Goal: Information Seeking & Learning: Learn about a topic

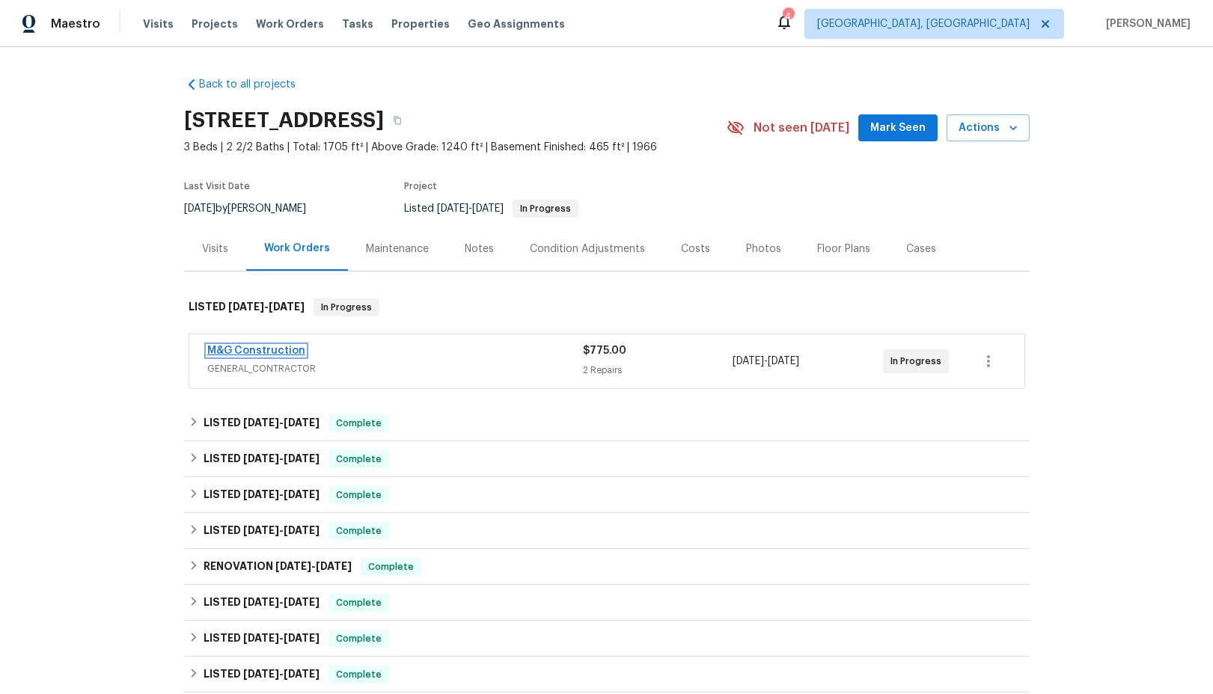
click at [275, 353] on link "M&G Construction" at bounding box center [256, 351] width 98 height 10
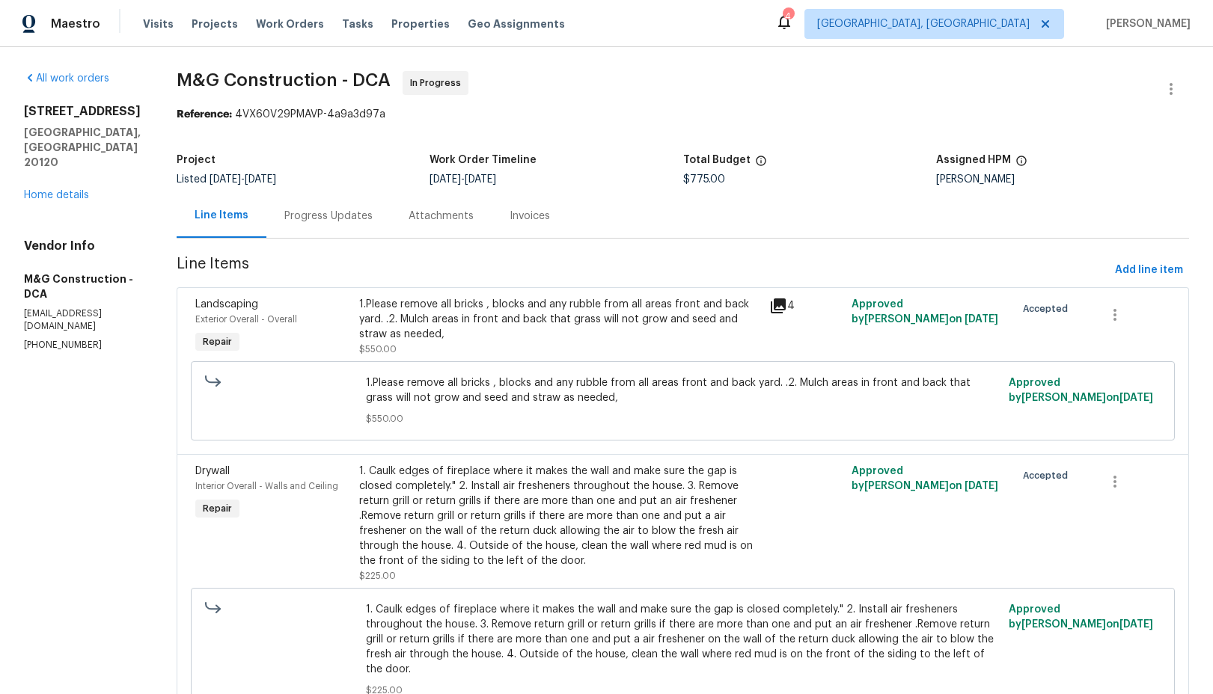
click at [779, 305] on icon at bounding box center [778, 306] width 15 height 15
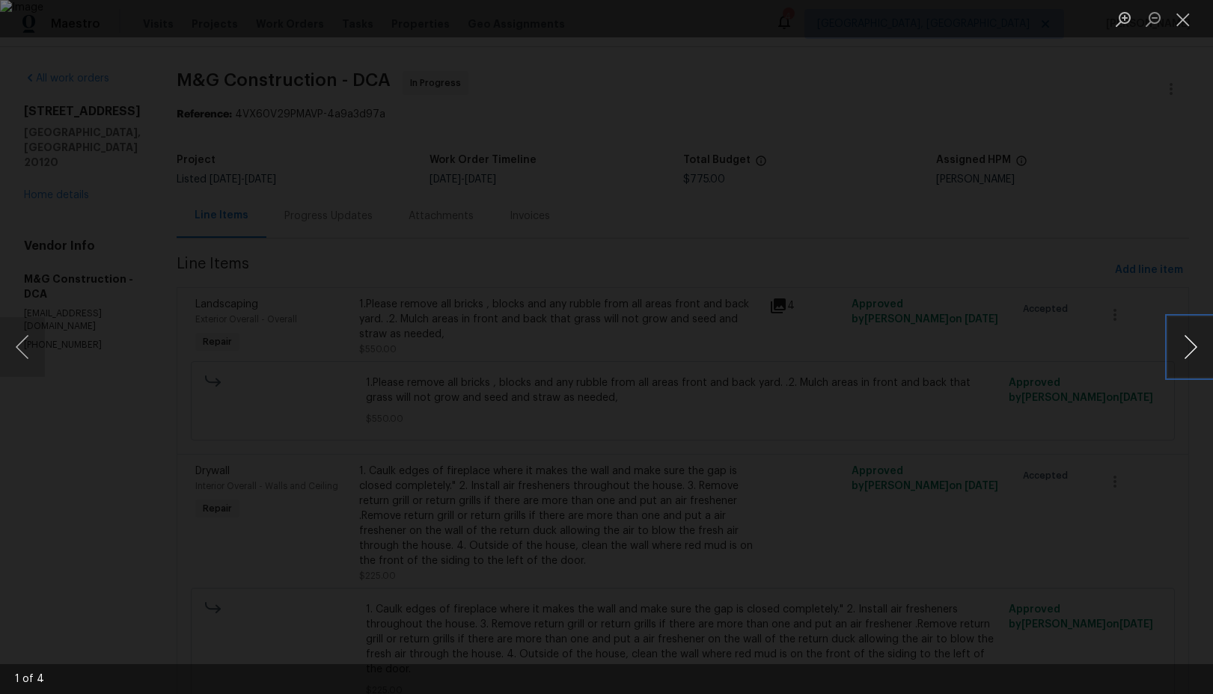
click at [1190, 354] on button "Next image" at bounding box center [1190, 347] width 45 height 60
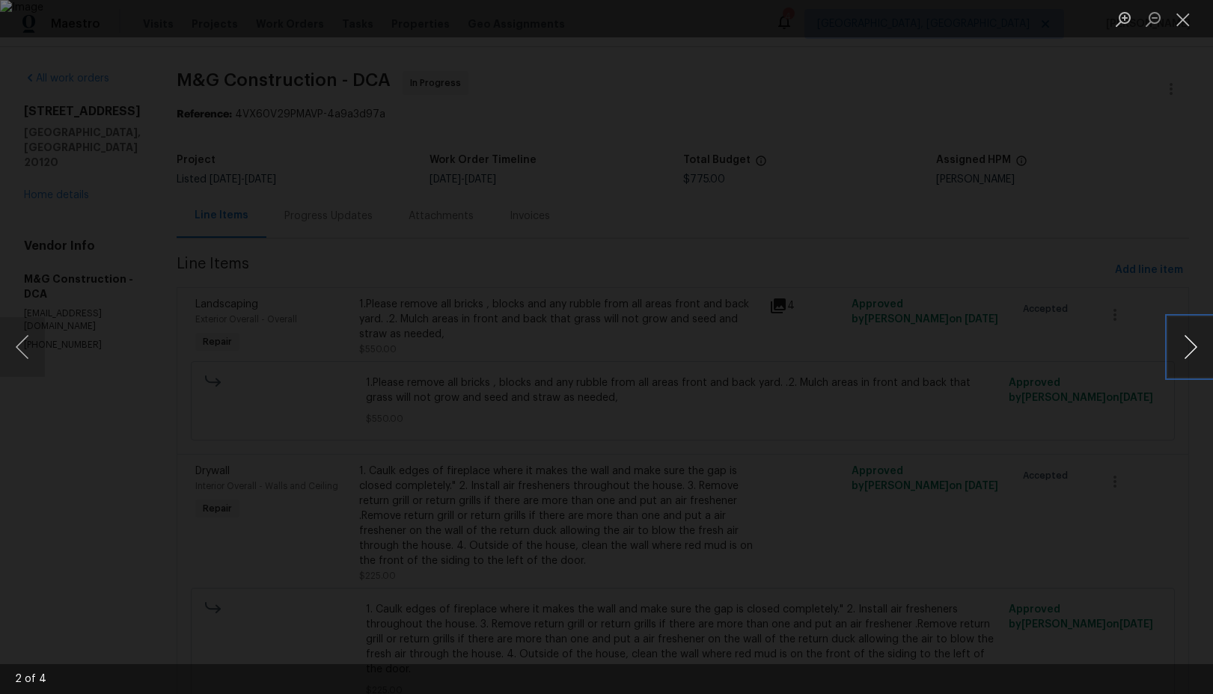
click at [1190, 354] on button "Next image" at bounding box center [1190, 347] width 45 height 60
click at [1184, 19] on button "Close lightbox" at bounding box center [1183, 19] width 30 height 26
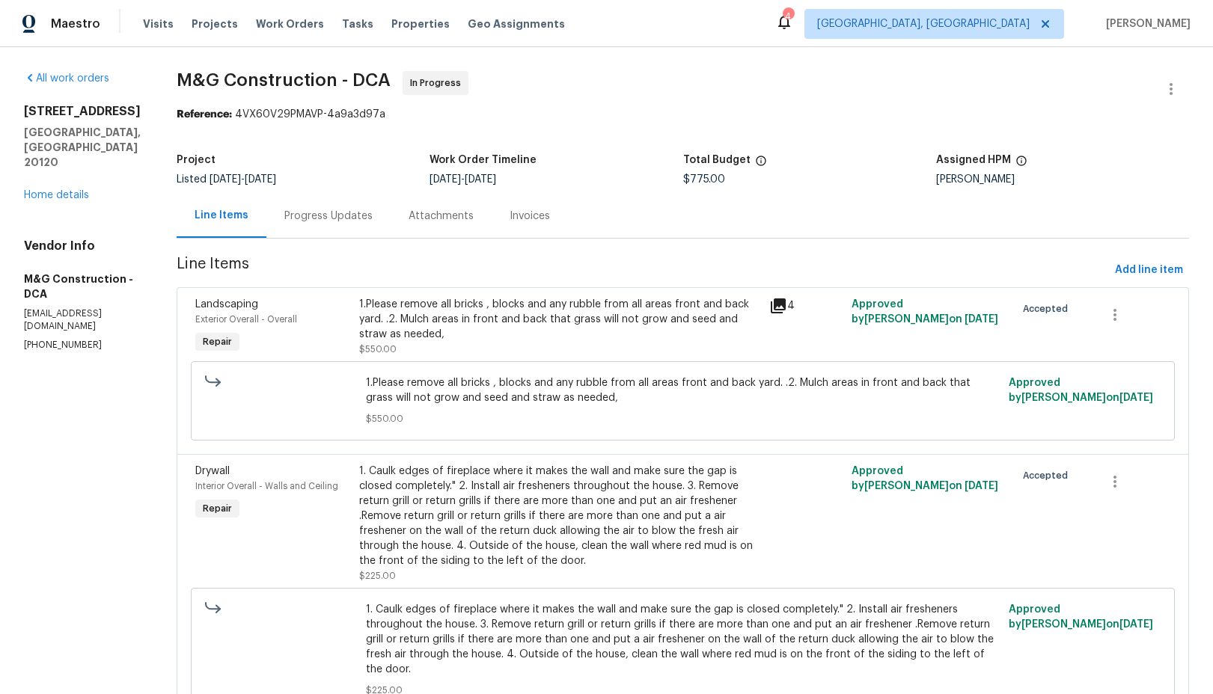
click at [311, 223] on div "Progress Updates" at bounding box center [328, 216] width 88 height 15
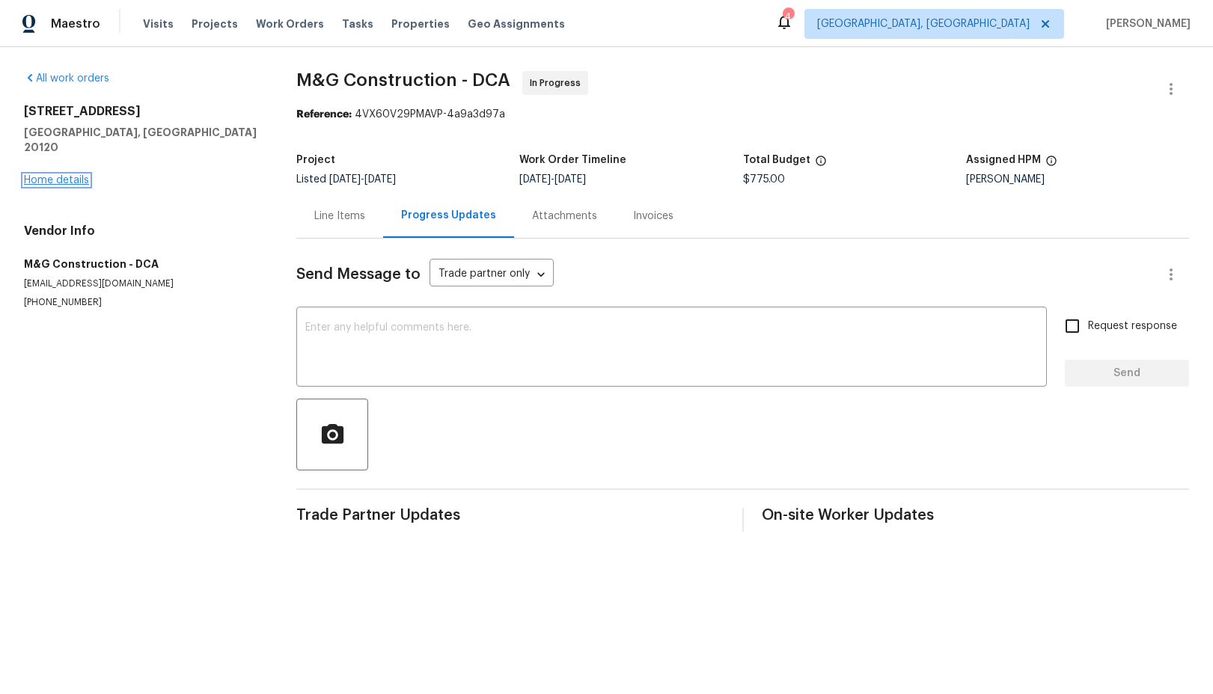
click at [68, 175] on link "Home details" at bounding box center [56, 180] width 65 height 10
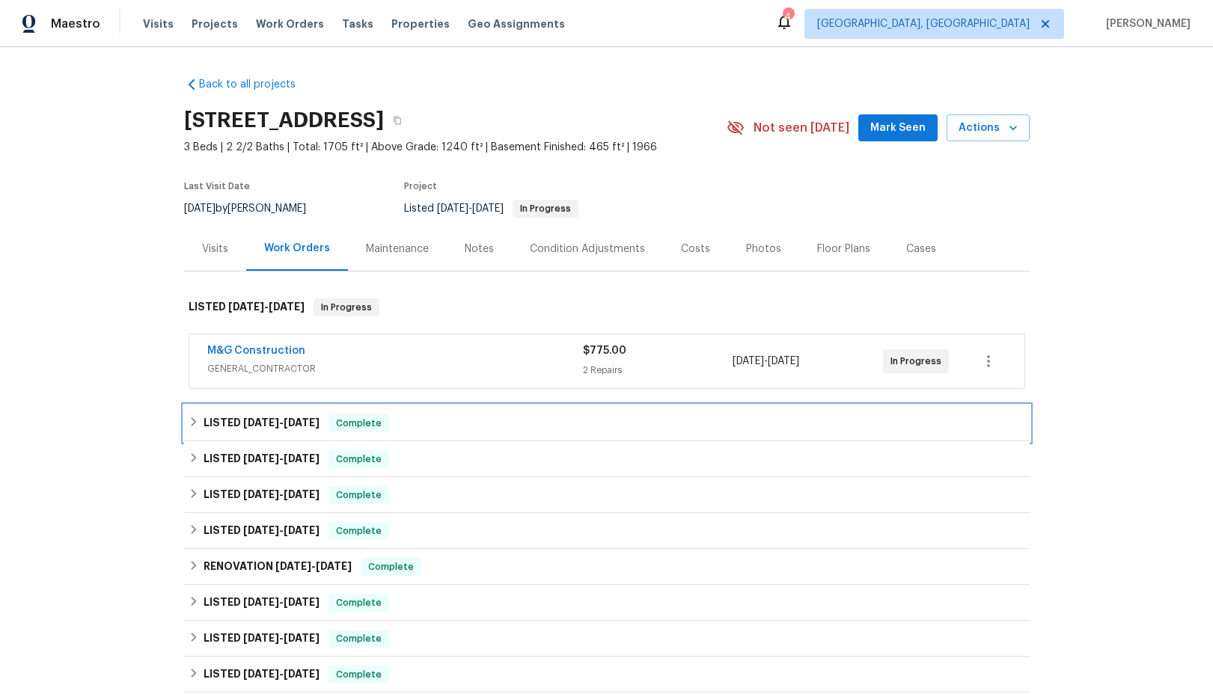
click at [200, 426] on div "LISTED 7/29/25 - 7/29/25 Complete" at bounding box center [607, 424] width 837 height 18
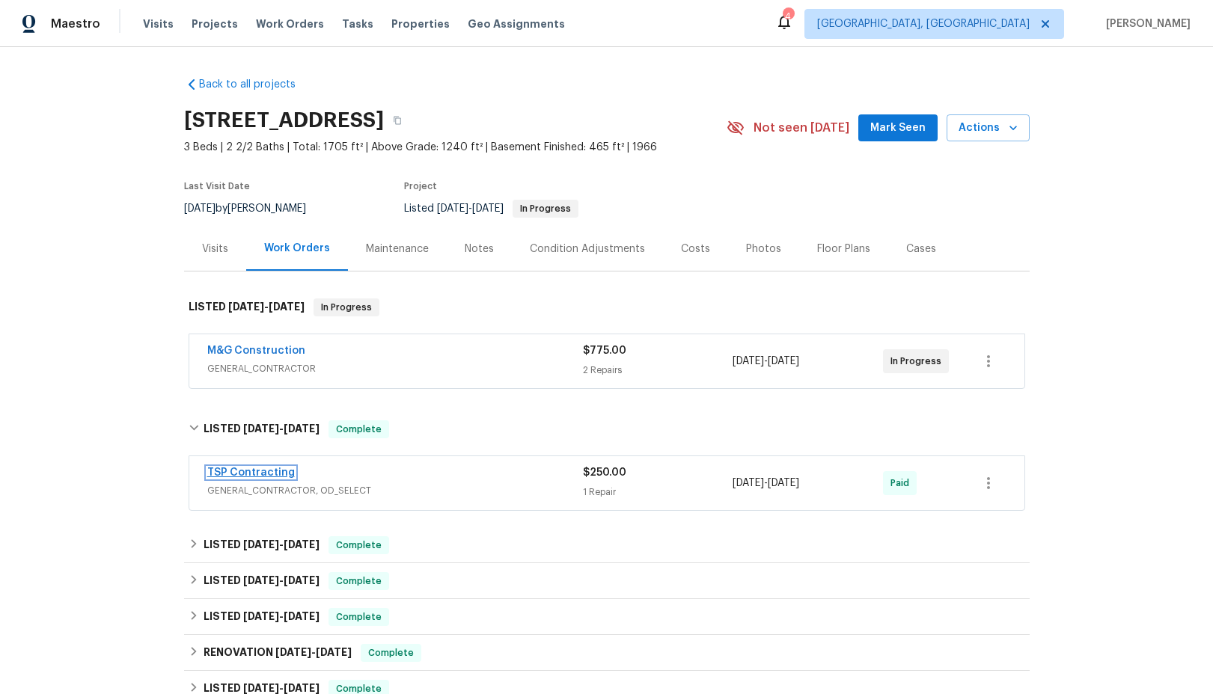
click at [242, 471] on link "TSP Contracting" at bounding box center [251, 473] width 88 height 10
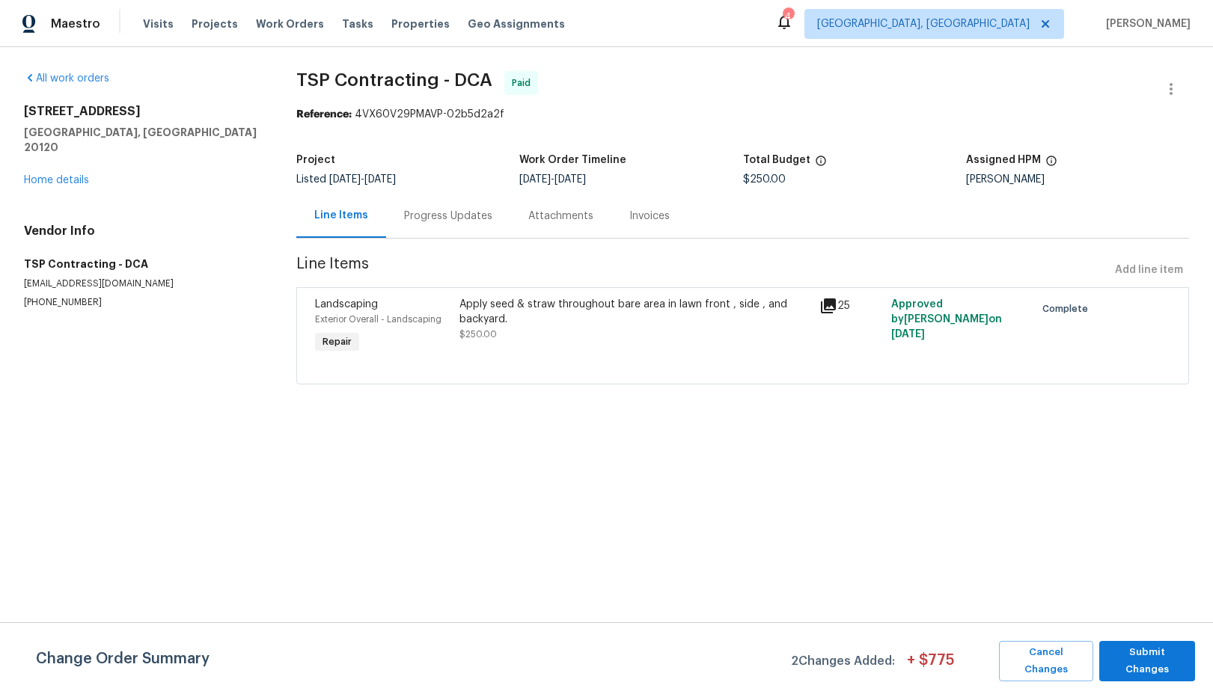
click at [825, 308] on icon at bounding box center [828, 306] width 15 height 15
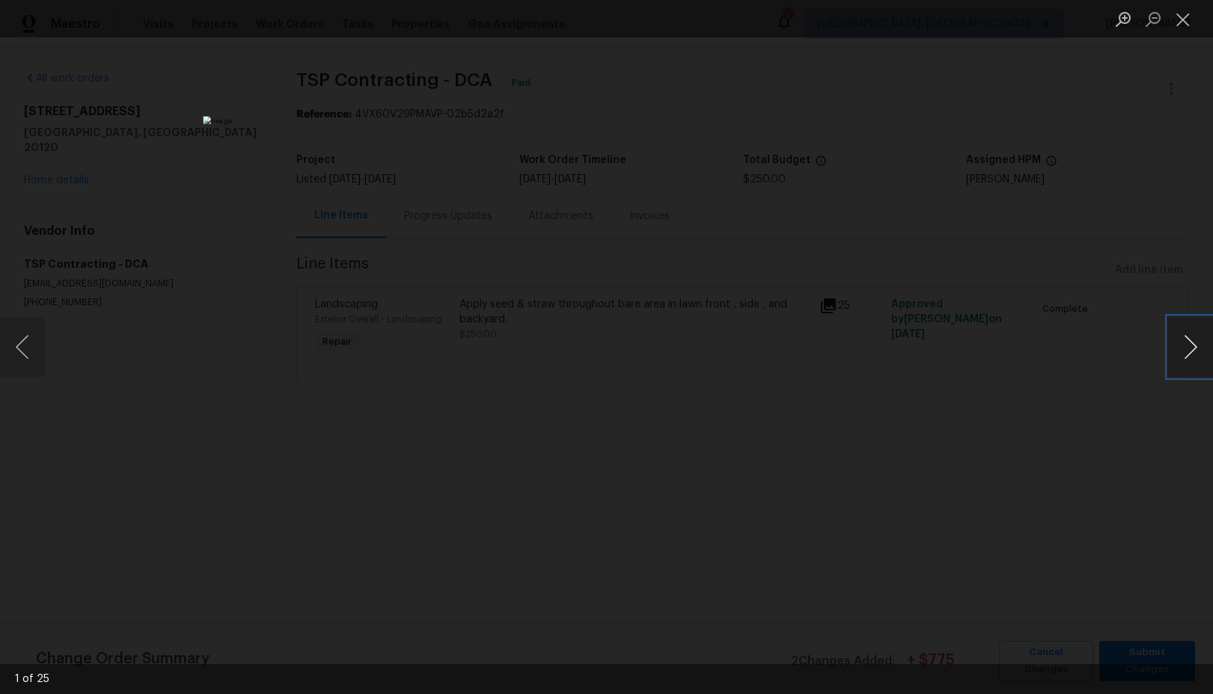
click at [1190, 348] on button "Next image" at bounding box center [1190, 347] width 45 height 60
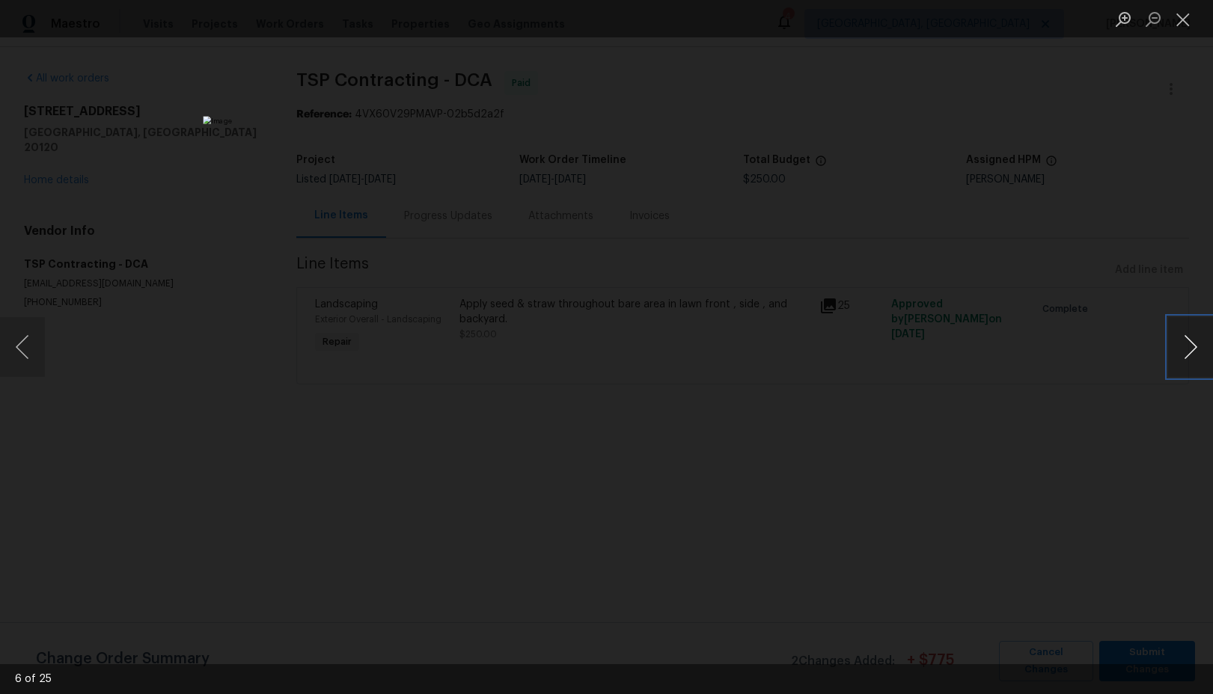
click at [1190, 348] on button "Next image" at bounding box center [1190, 347] width 45 height 60
click at [1184, 22] on button "Close lightbox" at bounding box center [1183, 19] width 30 height 26
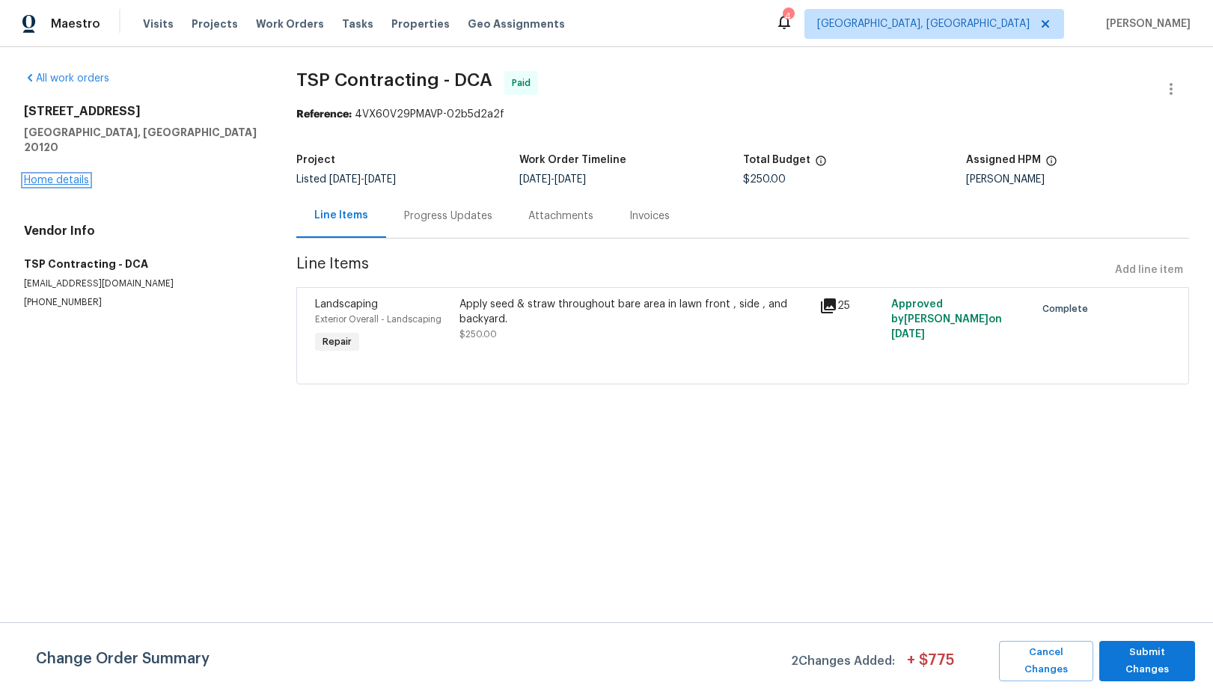
click at [48, 175] on link "Home details" at bounding box center [56, 180] width 65 height 10
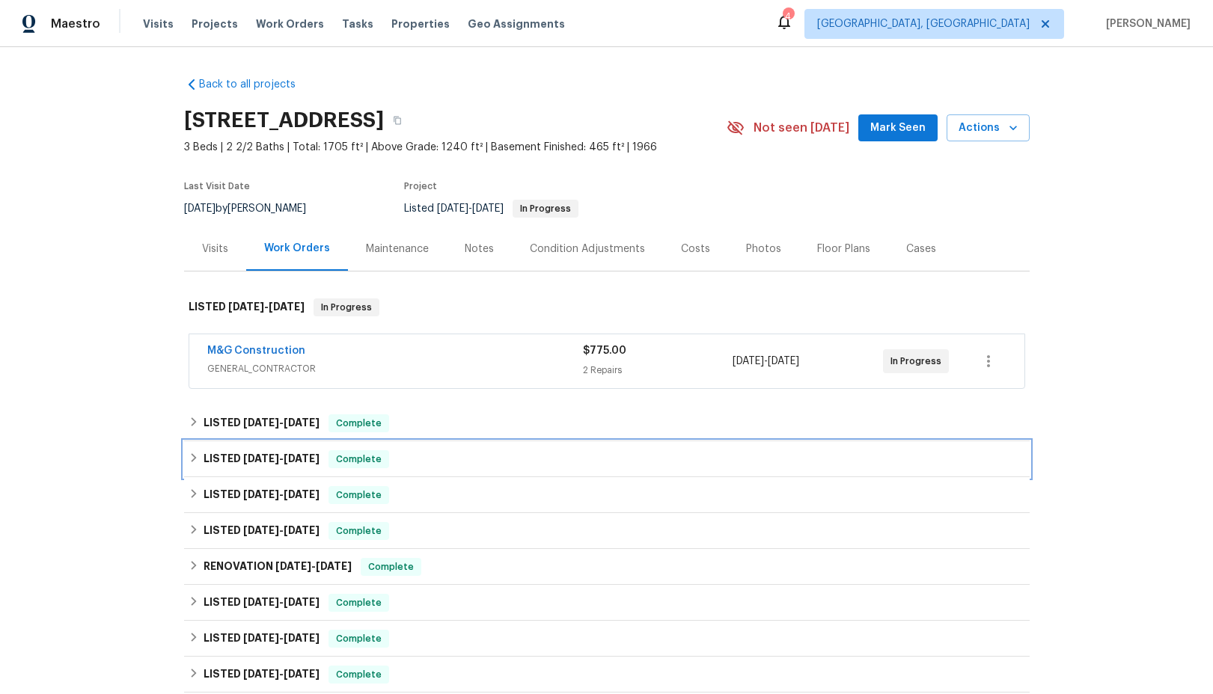
click at [195, 463] on icon at bounding box center [194, 458] width 10 height 10
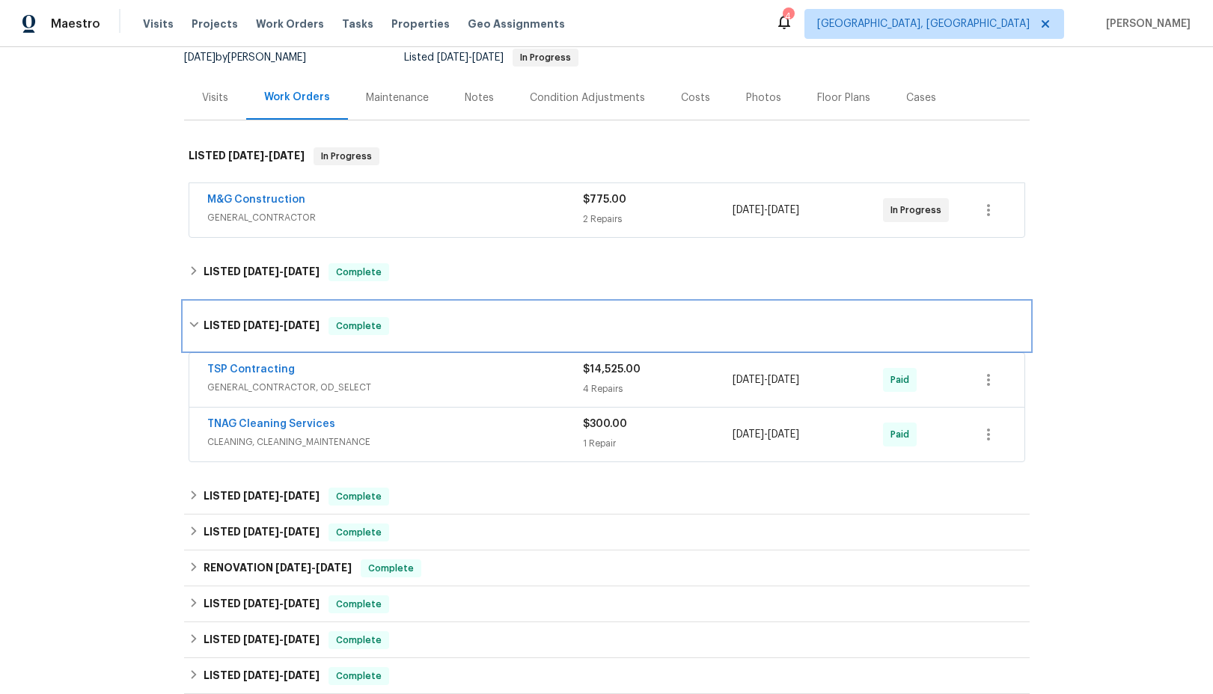
scroll to position [214, 0]
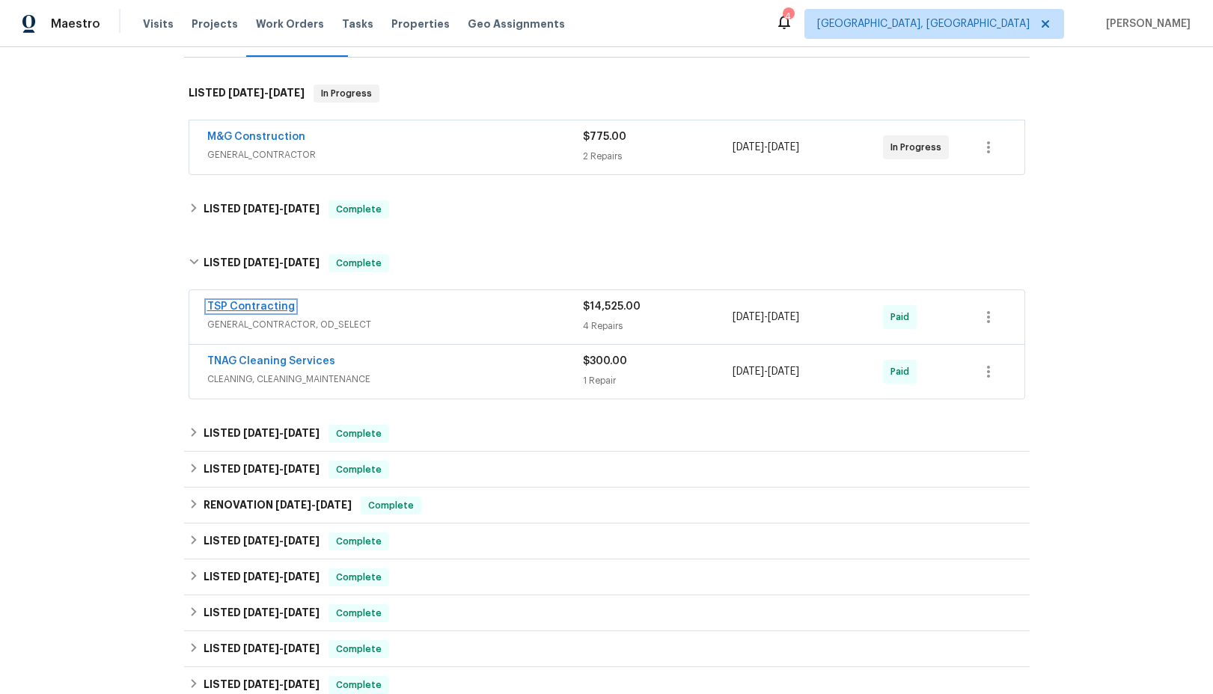
click at [262, 309] on link "TSP Contracting" at bounding box center [251, 307] width 88 height 10
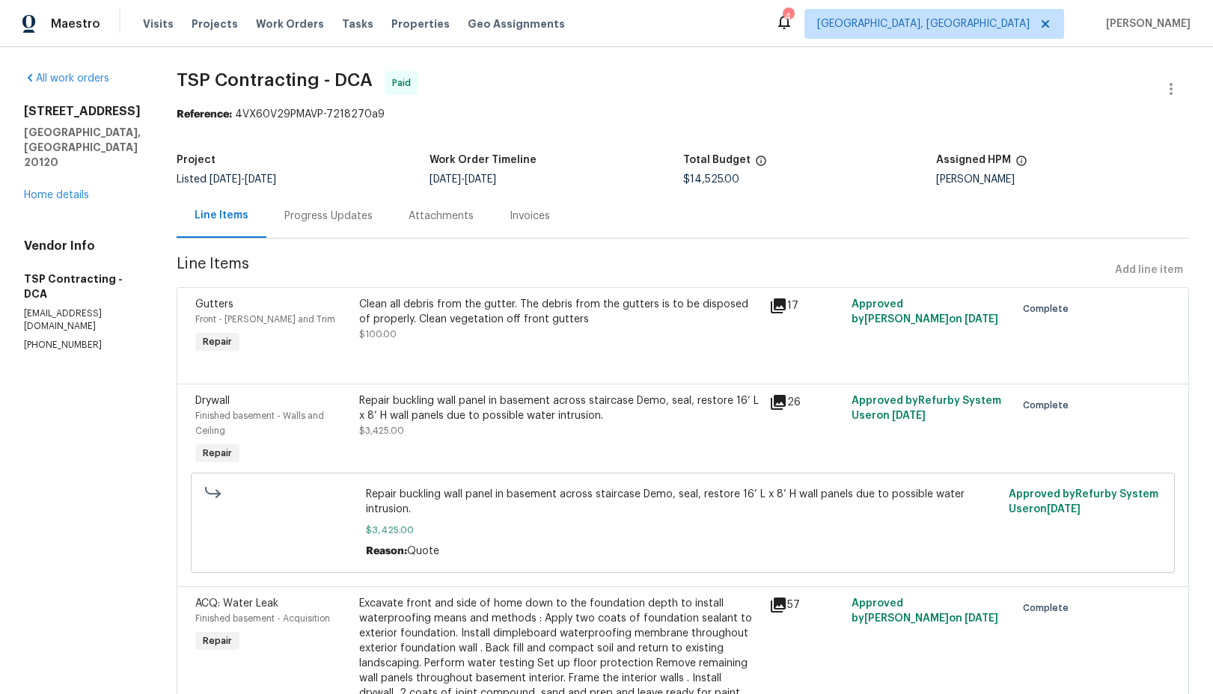
click at [771, 307] on icon at bounding box center [778, 306] width 15 height 15
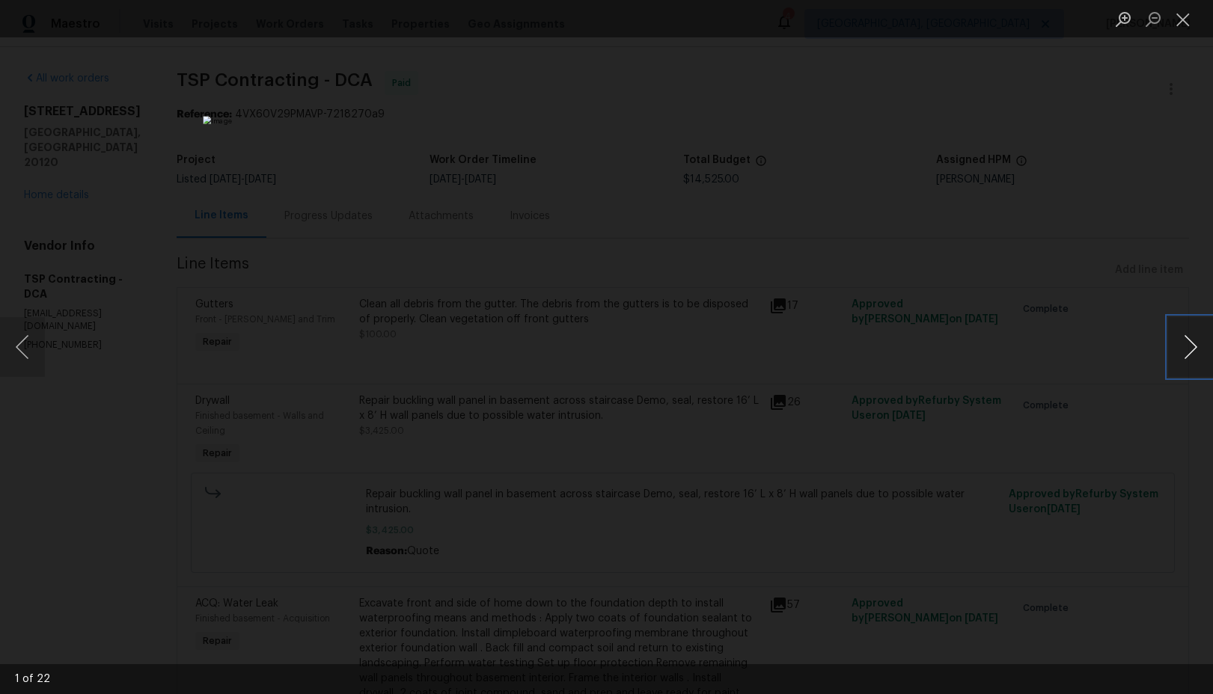
click at [1192, 354] on button "Next image" at bounding box center [1190, 347] width 45 height 60
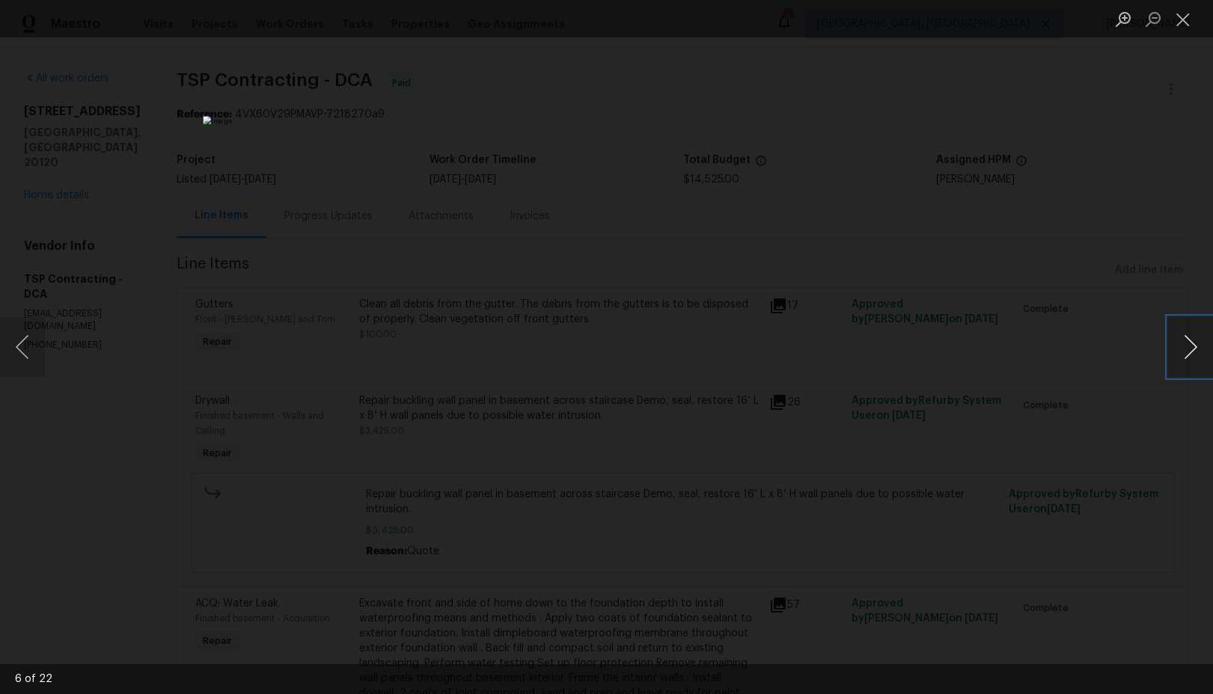
click at [1192, 354] on button "Next image" at bounding box center [1190, 347] width 45 height 60
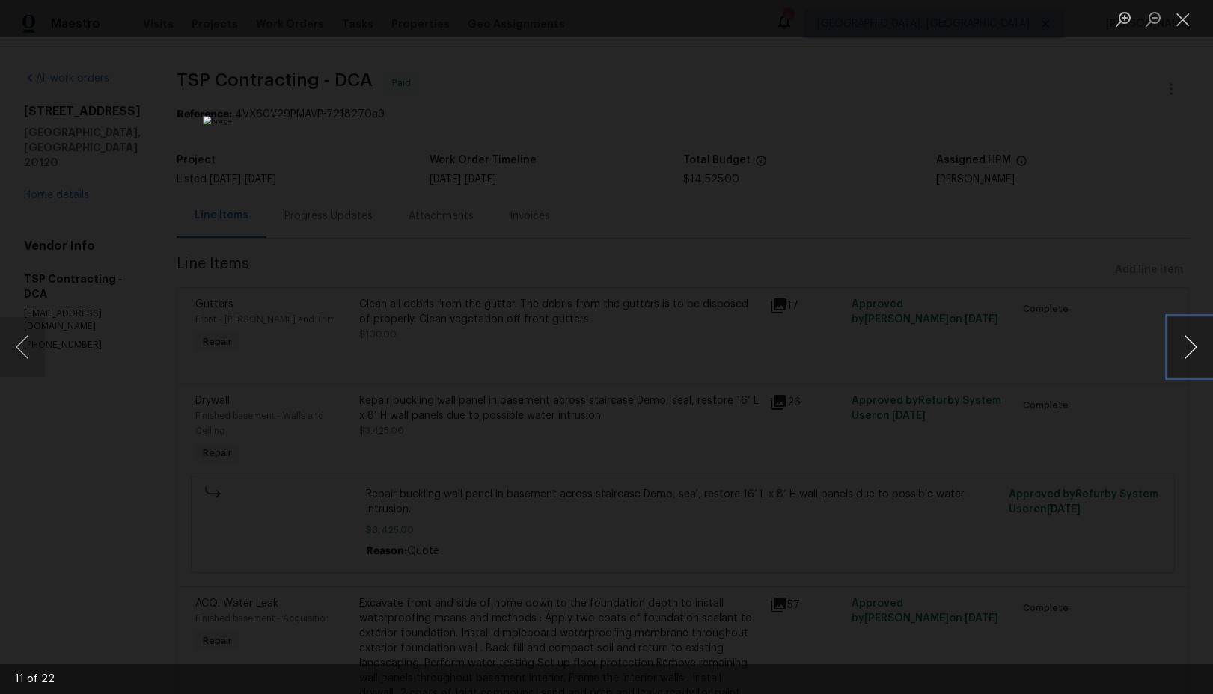
click at [1192, 354] on button "Next image" at bounding box center [1190, 347] width 45 height 60
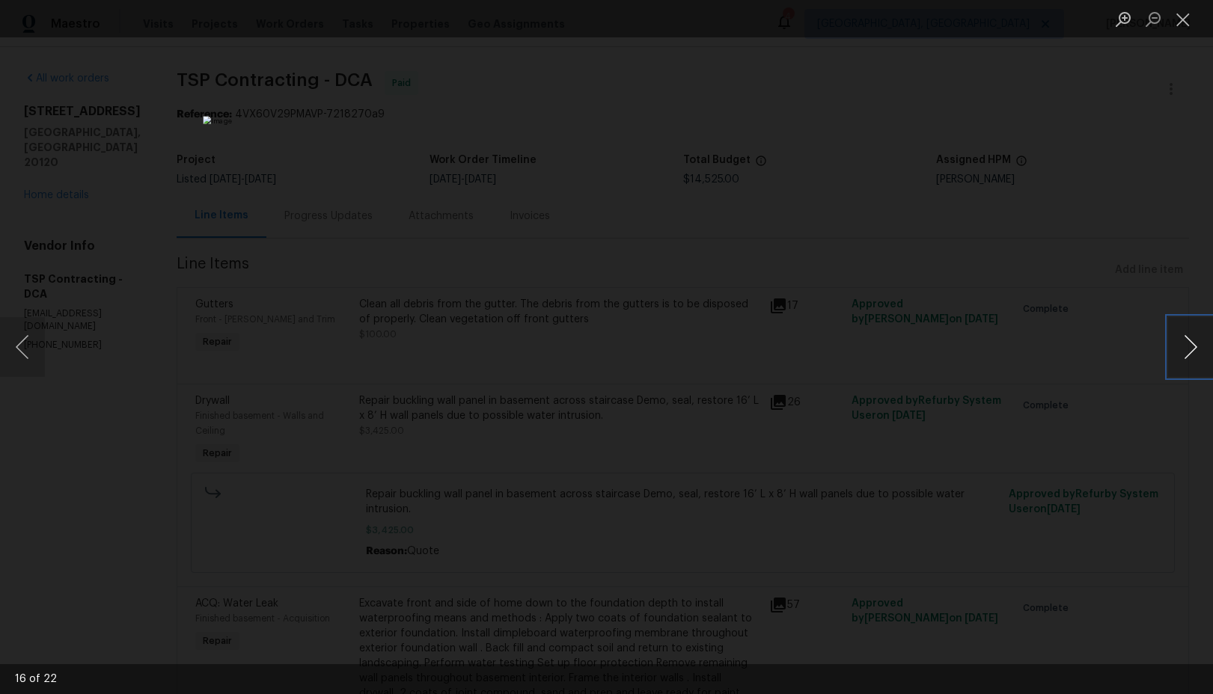
click at [1192, 354] on button "Next image" at bounding box center [1190, 347] width 45 height 60
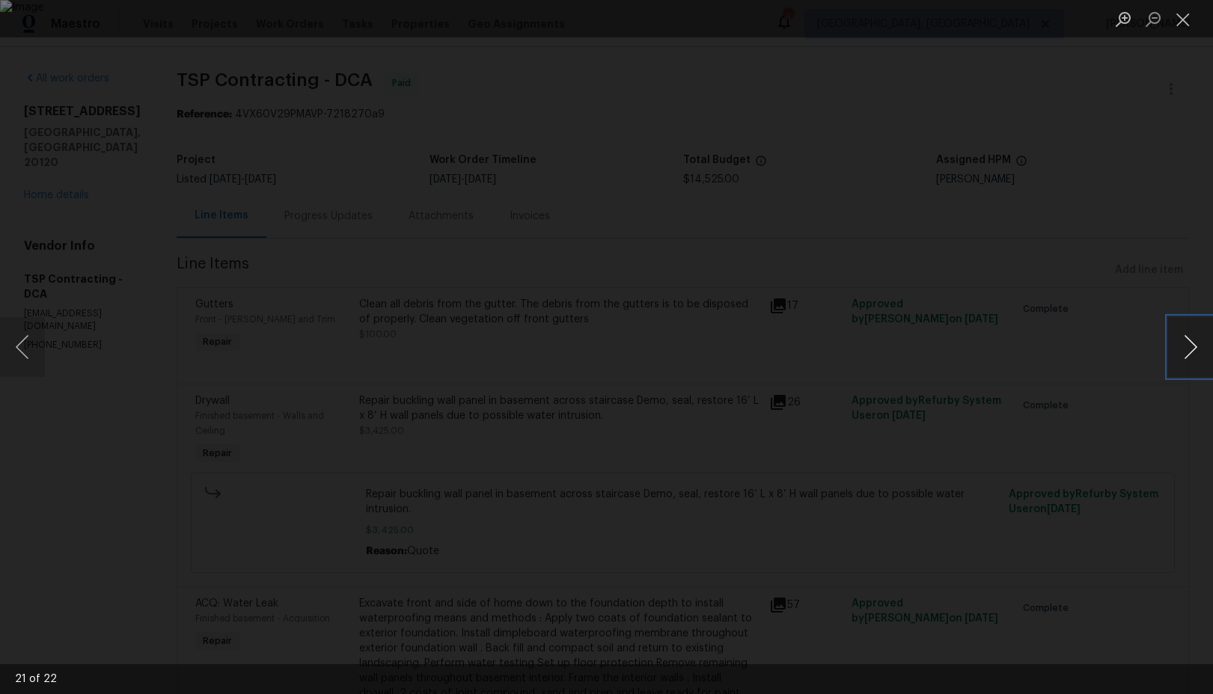
click at [1192, 354] on button "Next image" at bounding box center [1190, 347] width 45 height 60
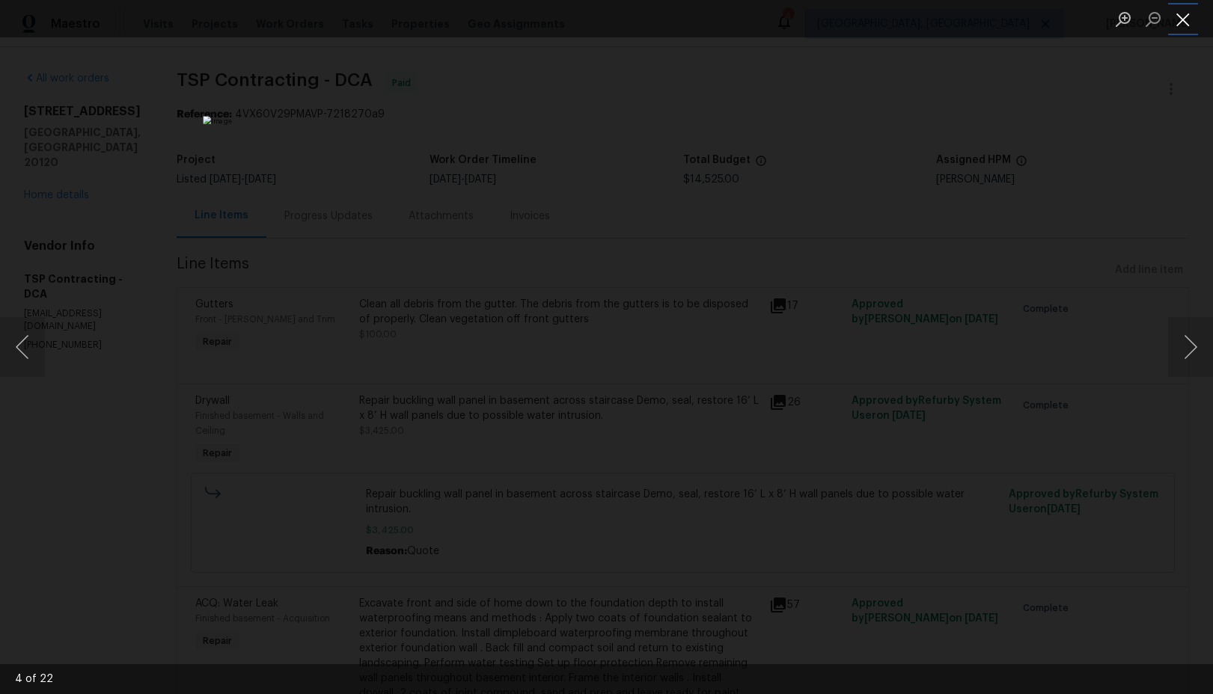
click at [1184, 20] on button "Close lightbox" at bounding box center [1183, 19] width 30 height 26
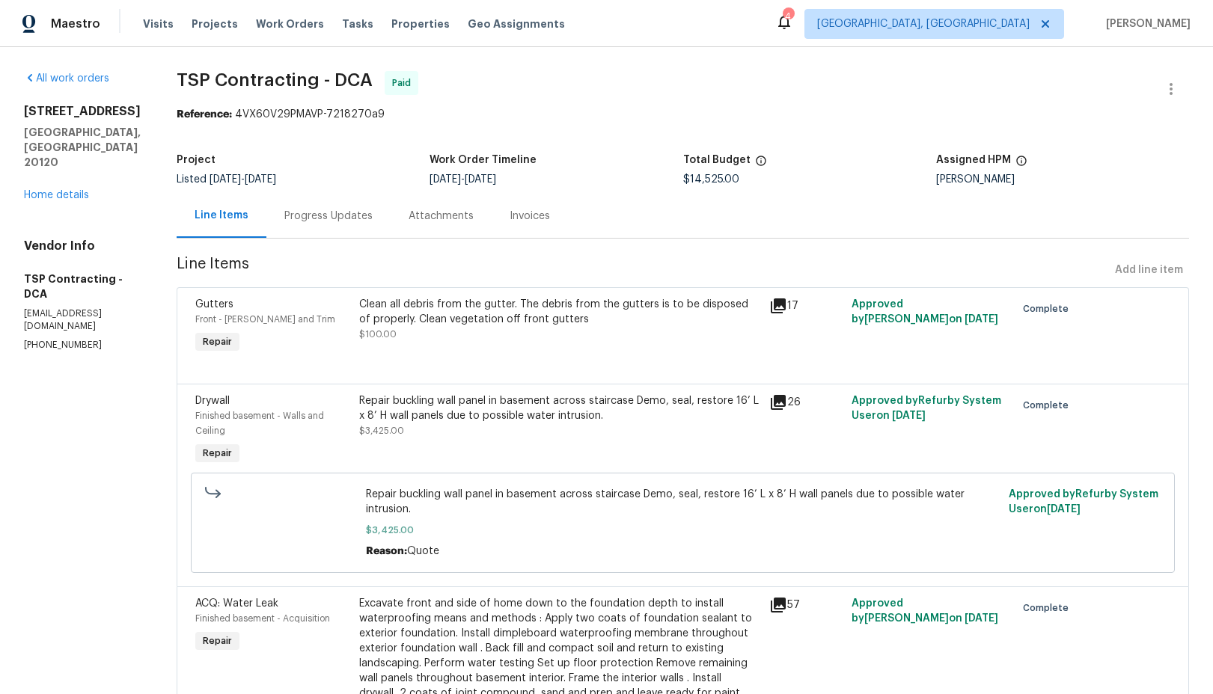
click at [769, 405] on icon at bounding box center [778, 403] width 18 height 18
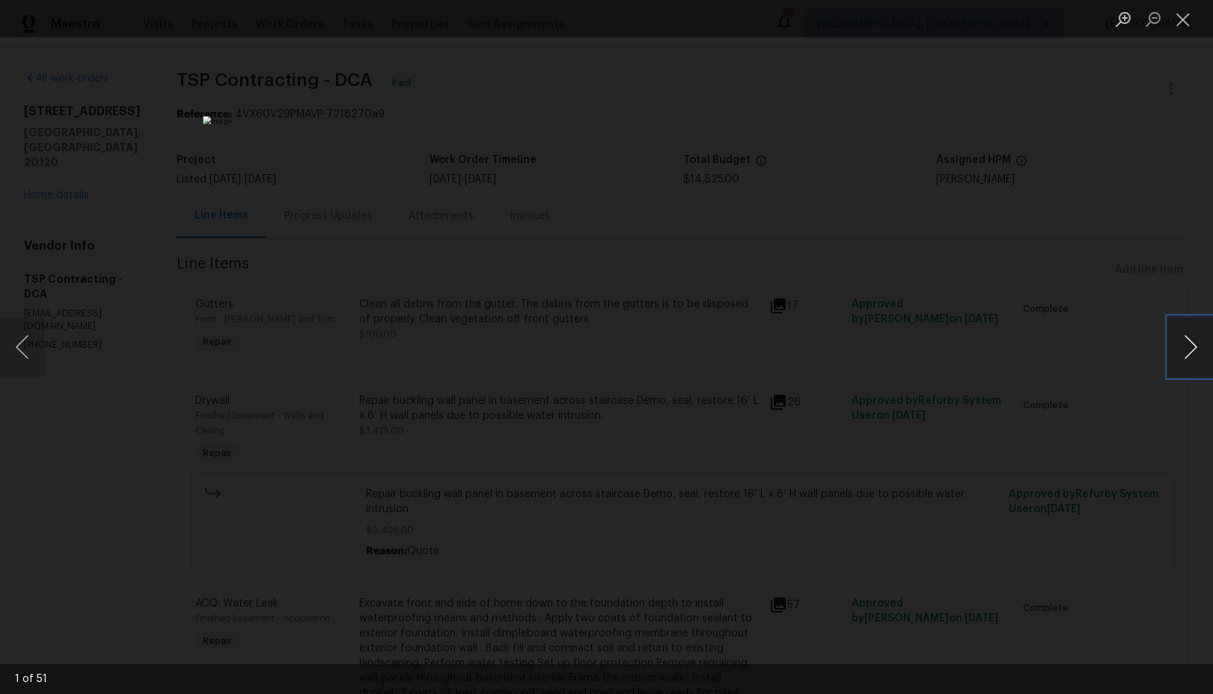
click at [1188, 347] on button "Next image" at bounding box center [1190, 347] width 45 height 60
click at [1196, 347] on button "Next image" at bounding box center [1190, 347] width 45 height 60
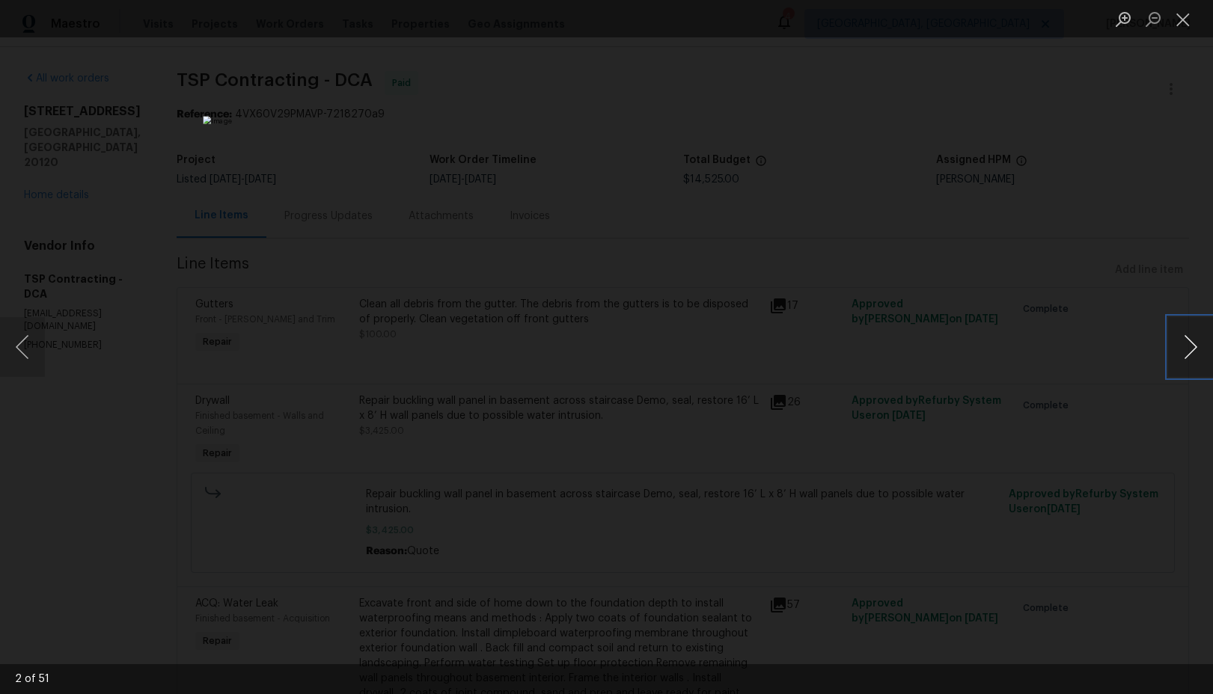
click at [1196, 347] on button "Next image" at bounding box center [1190, 347] width 45 height 60
click at [1190, 355] on button "Next image" at bounding box center [1190, 347] width 45 height 60
click at [1186, 354] on button "Next image" at bounding box center [1190, 347] width 45 height 60
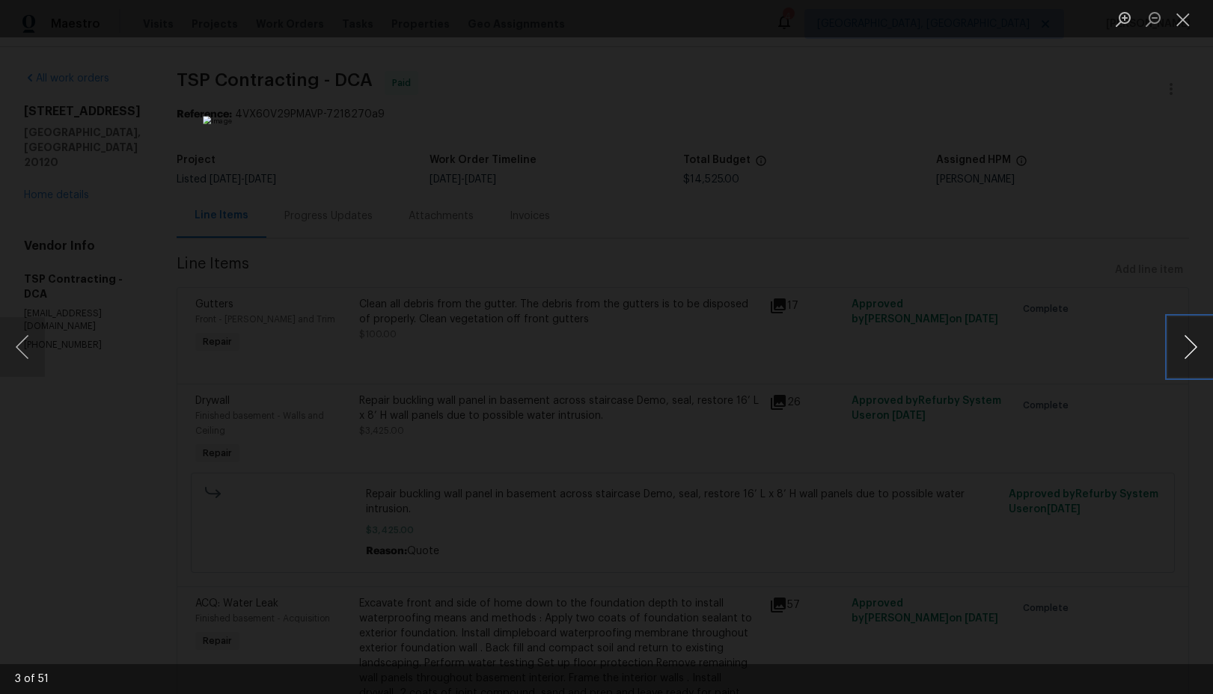
click at [1186, 354] on button "Next image" at bounding box center [1190, 347] width 45 height 60
click at [1188, 359] on button "Next image" at bounding box center [1190, 347] width 45 height 60
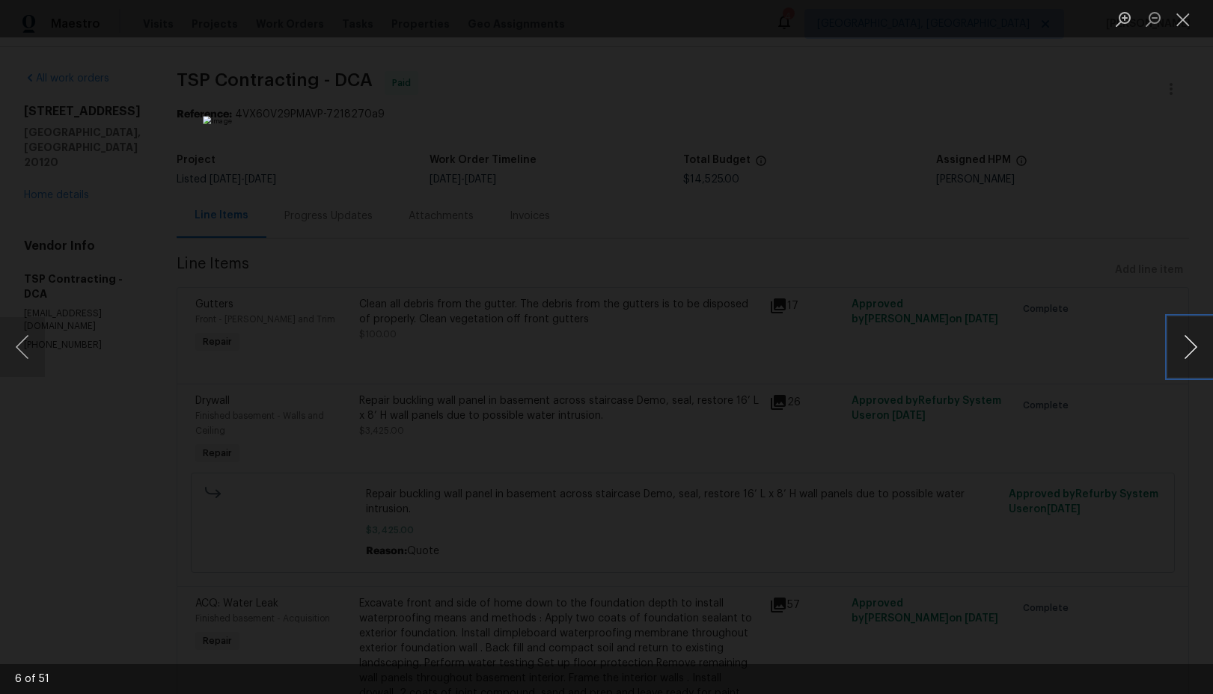
click at [1193, 349] on button "Next image" at bounding box center [1190, 347] width 45 height 60
click at [1190, 353] on button "Next image" at bounding box center [1190, 347] width 45 height 60
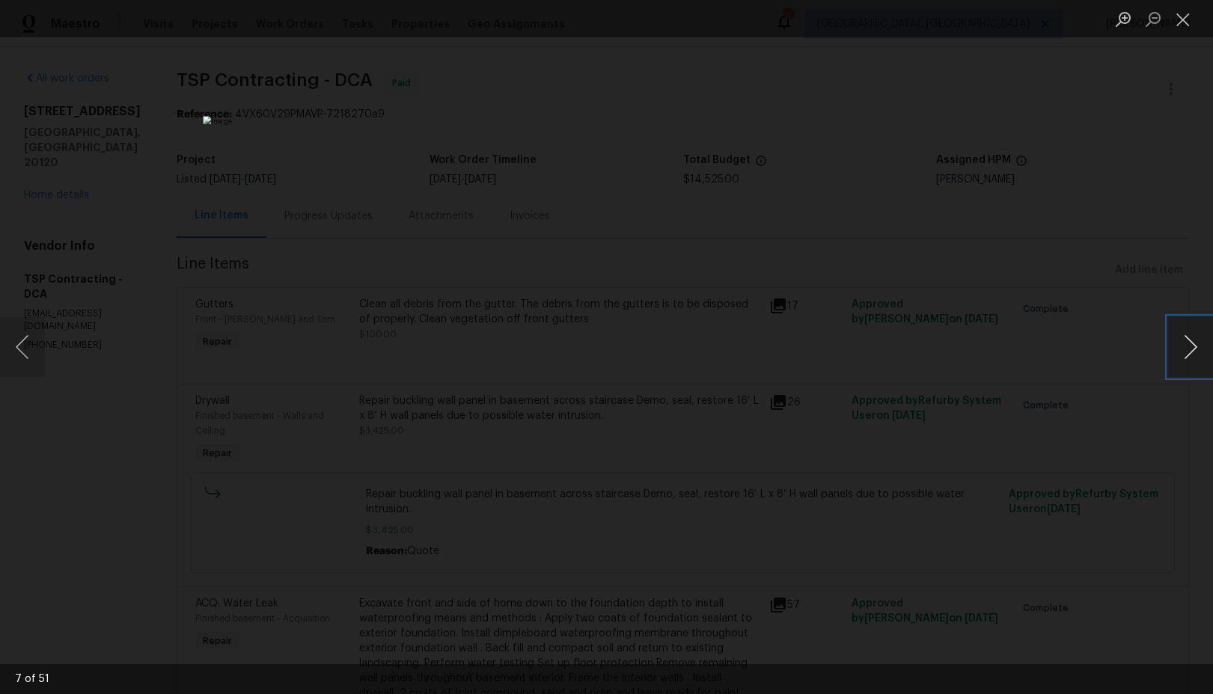
click at [1190, 353] on button "Next image" at bounding box center [1190, 347] width 45 height 60
click at [1199, 351] on button "Next image" at bounding box center [1190, 347] width 45 height 60
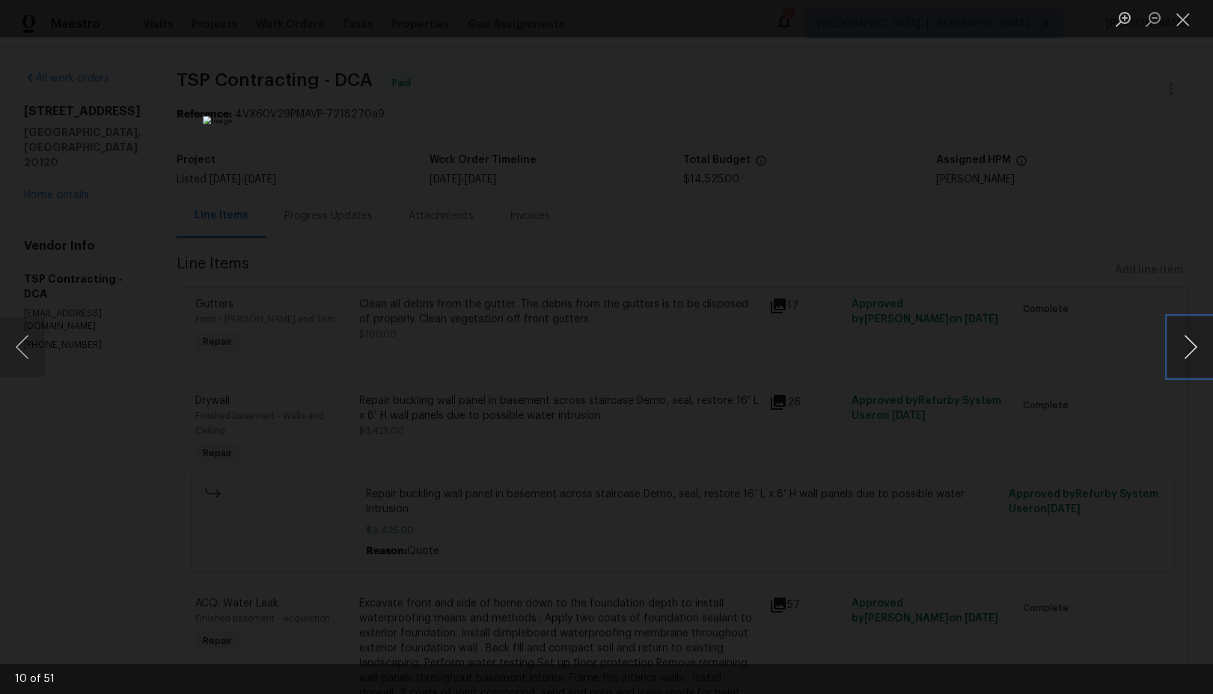
click at [1199, 351] on button "Next image" at bounding box center [1190, 347] width 45 height 60
click at [1186, 359] on button "Next image" at bounding box center [1190, 347] width 45 height 60
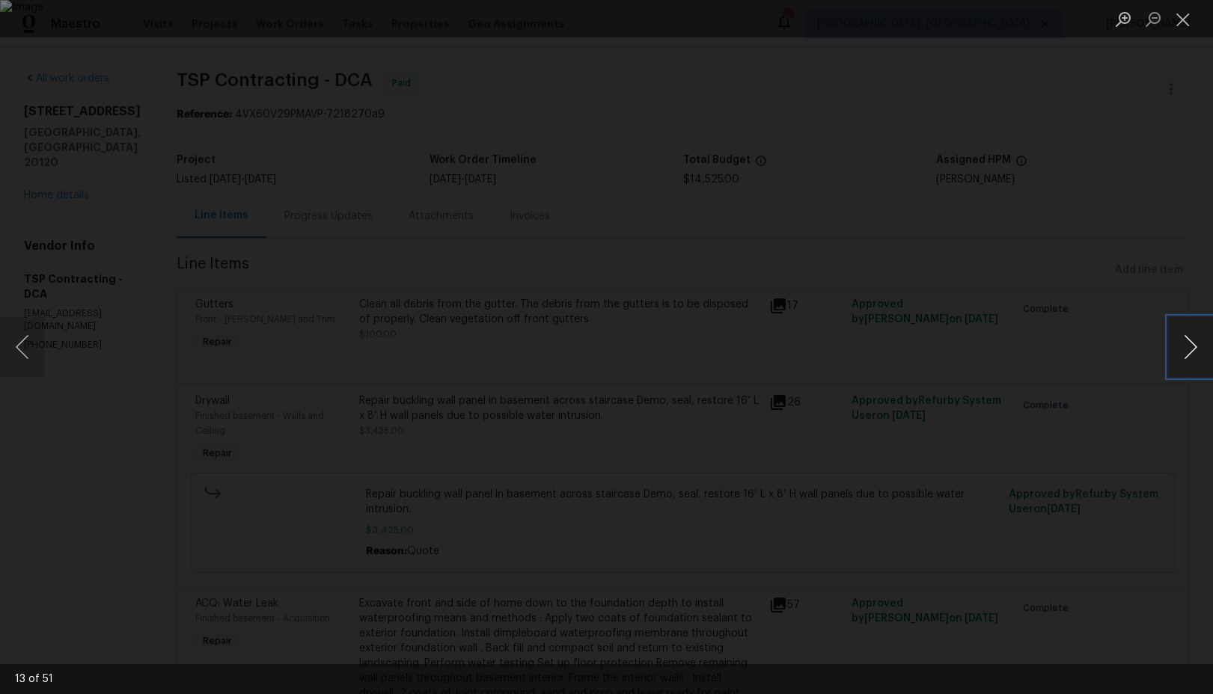
click at [1186, 359] on button "Next image" at bounding box center [1190, 347] width 45 height 60
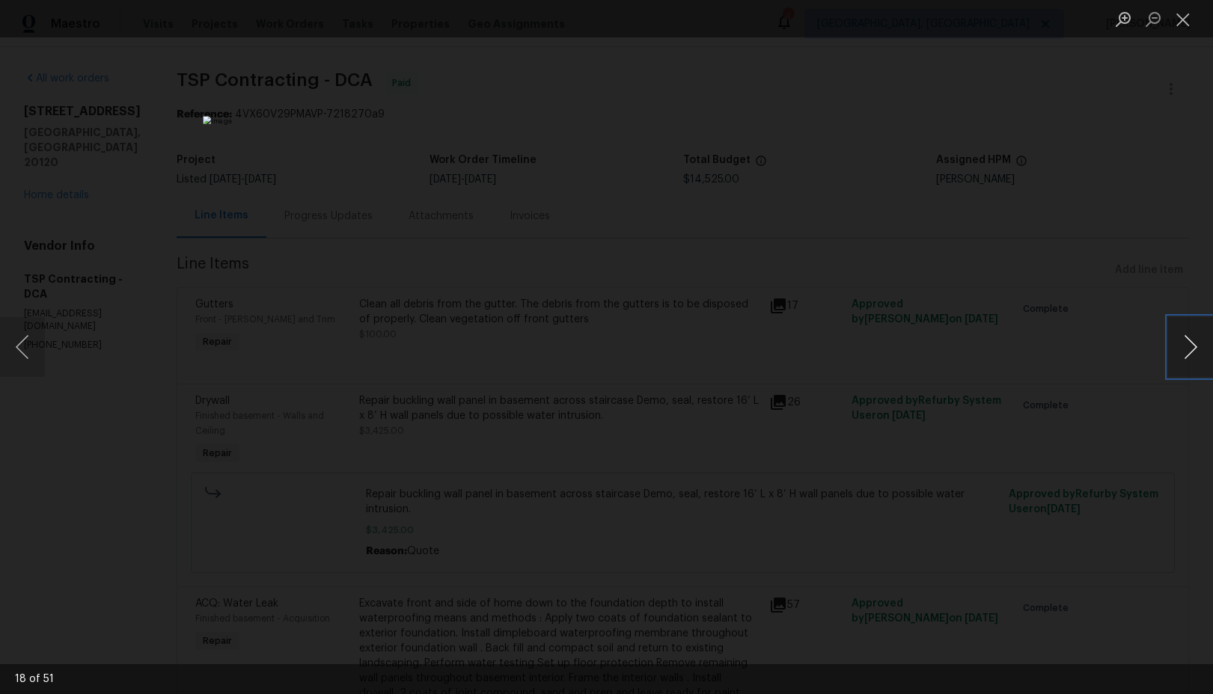
click at [1186, 359] on button "Next image" at bounding box center [1190, 347] width 45 height 60
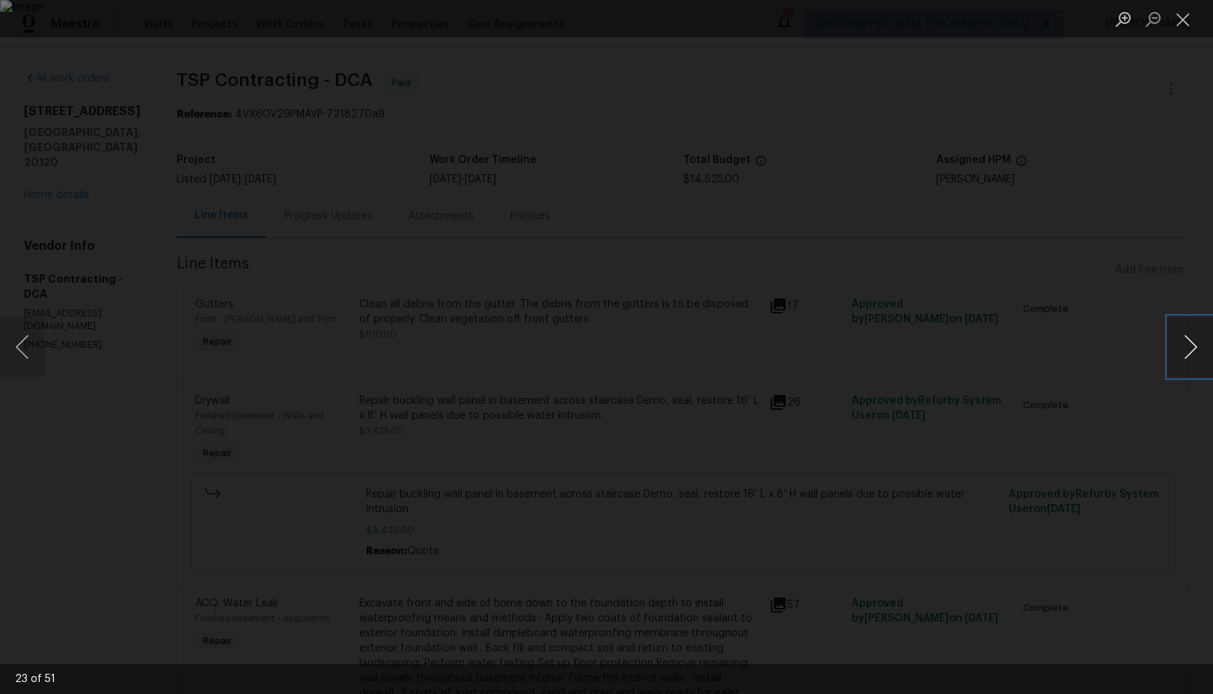
click at [1186, 359] on button "Next image" at bounding box center [1190, 347] width 45 height 60
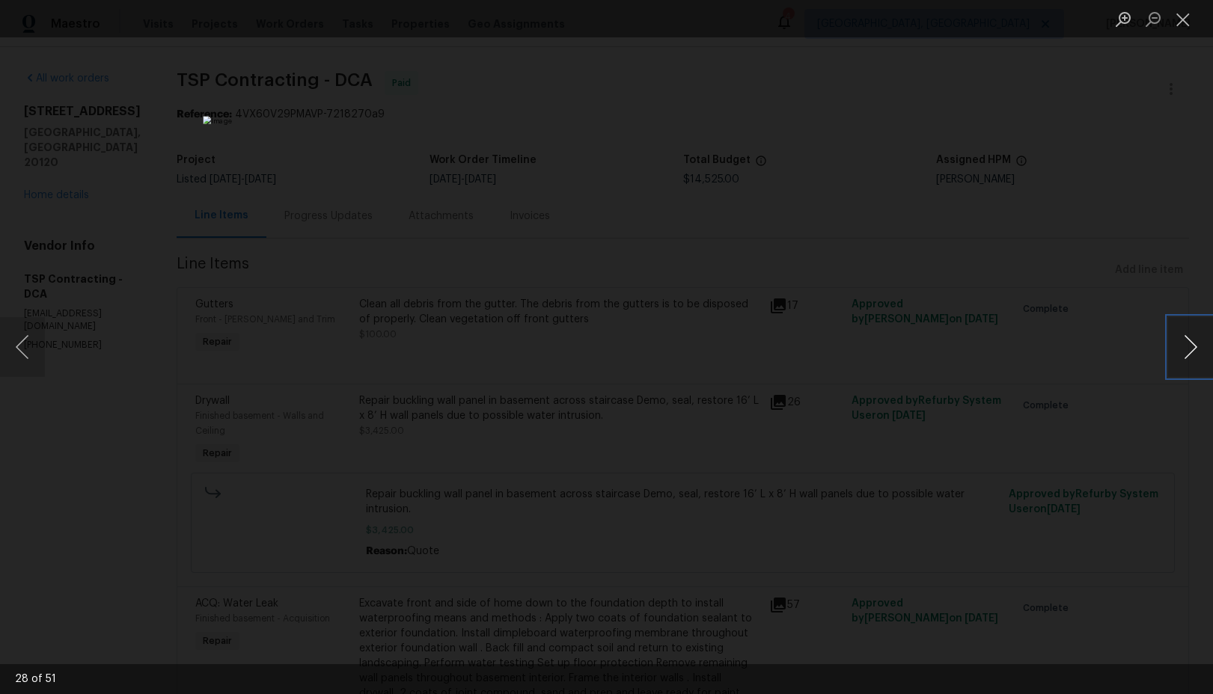
click at [1186, 359] on button "Next image" at bounding box center [1190, 347] width 45 height 60
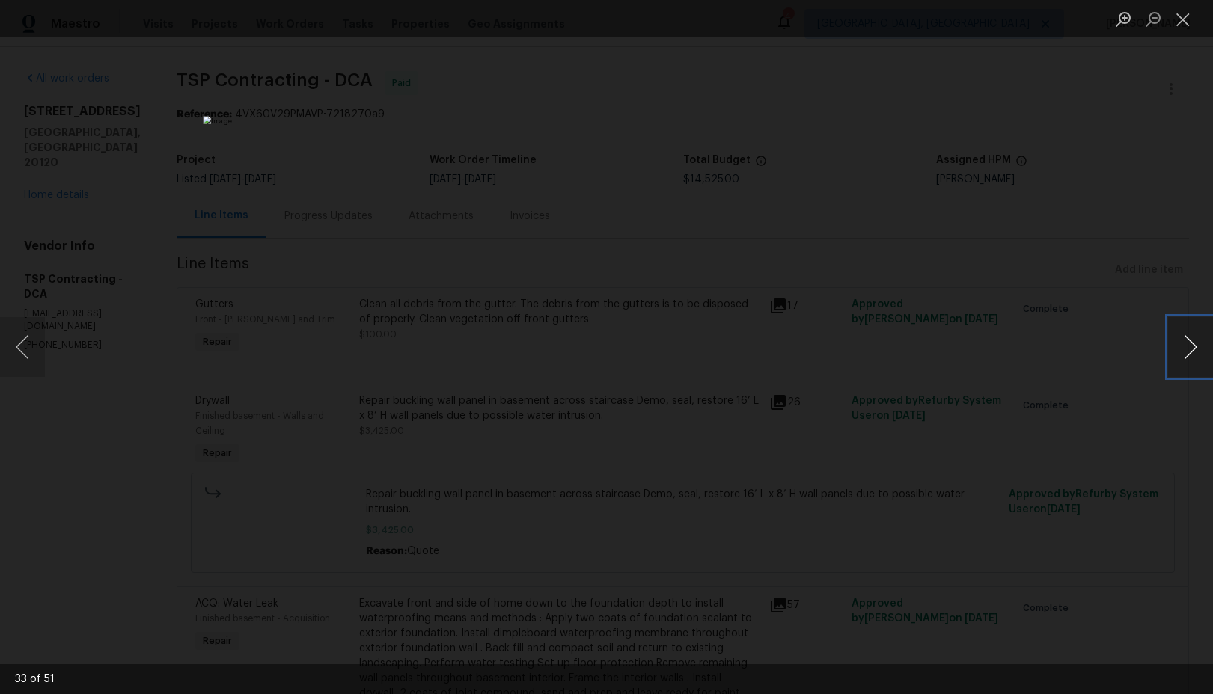
click at [1186, 359] on button "Next image" at bounding box center [1190, 347] width 45 height 60
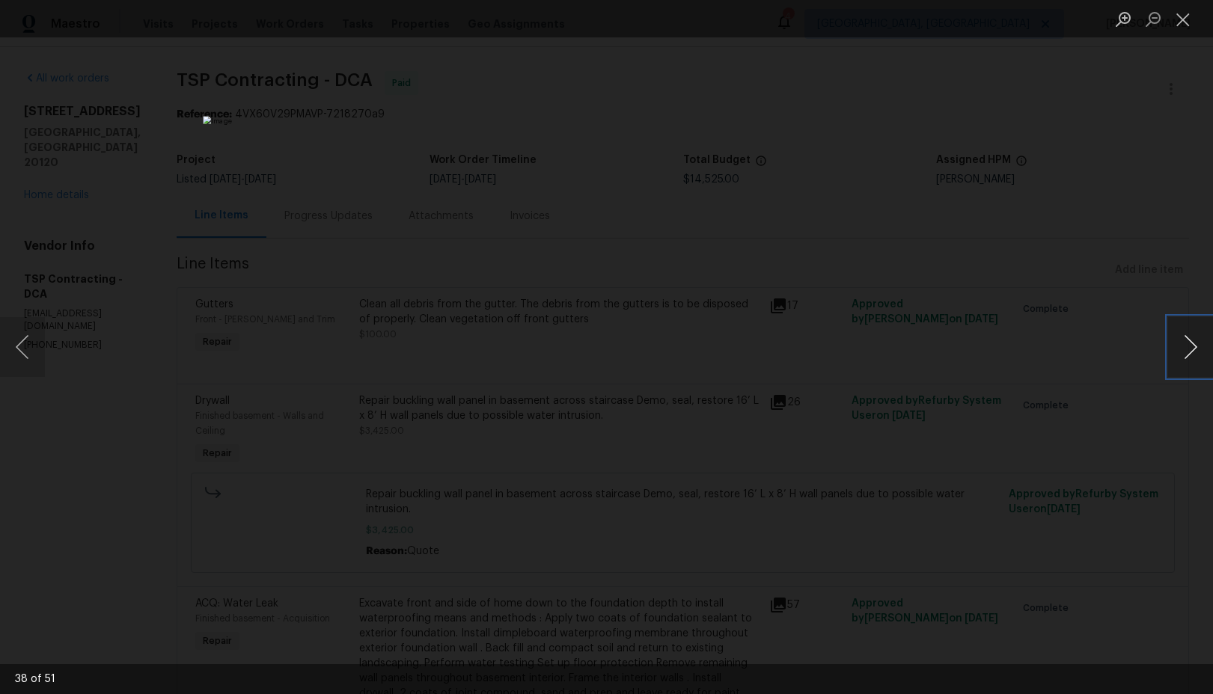
click at [1186, 359] on button "Next image" at bounding box center [1190, 347] width 45 height 60
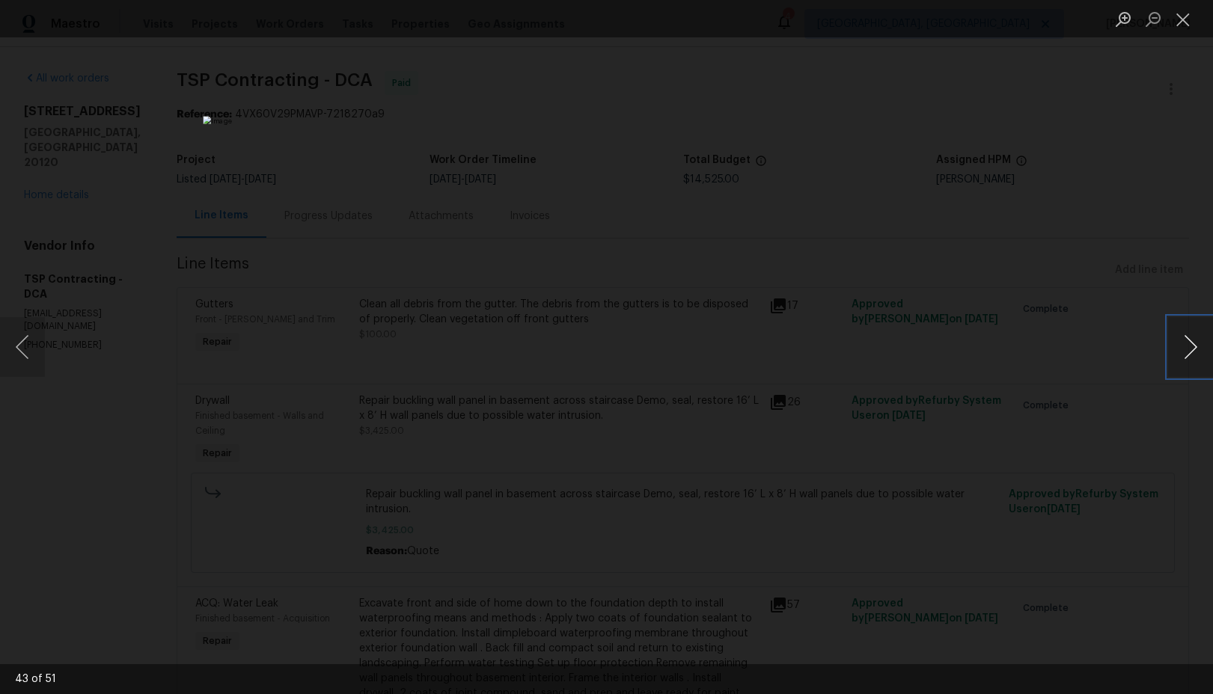
click at [1186, 359] on button "Next image" at bounding box center [1190, 347] width 45 height 60
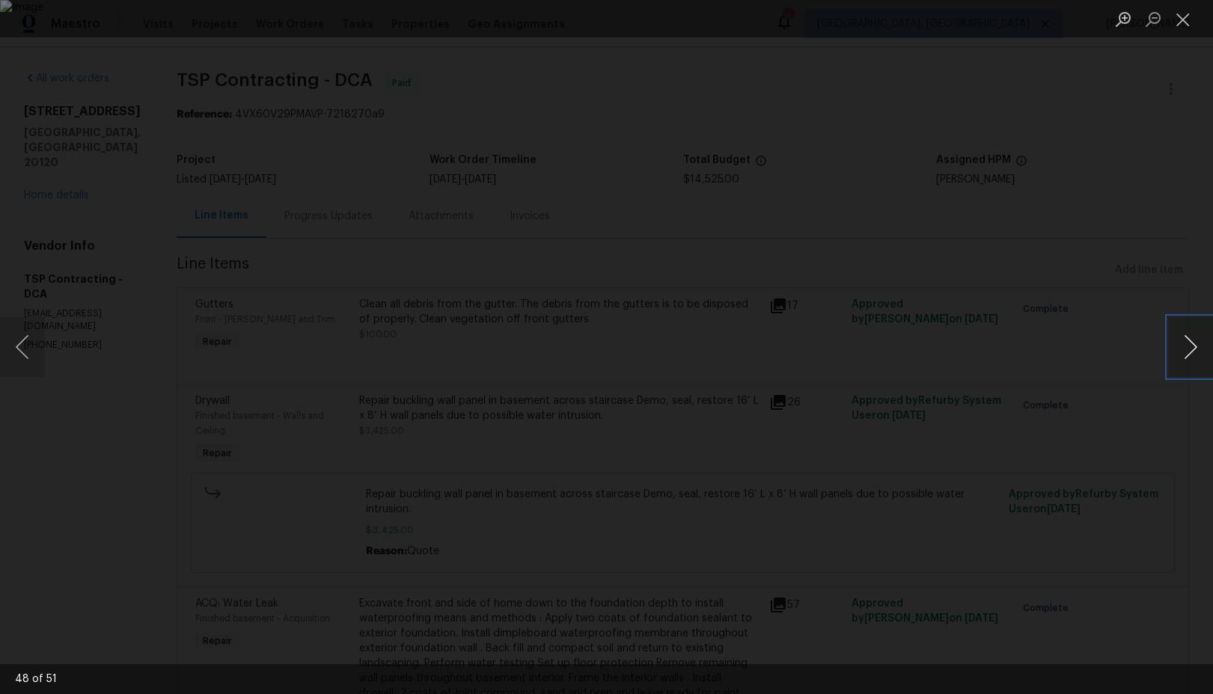
click at [1186, 359] on button "Next image" at bounding box center [1190, 347] width 45 height 60
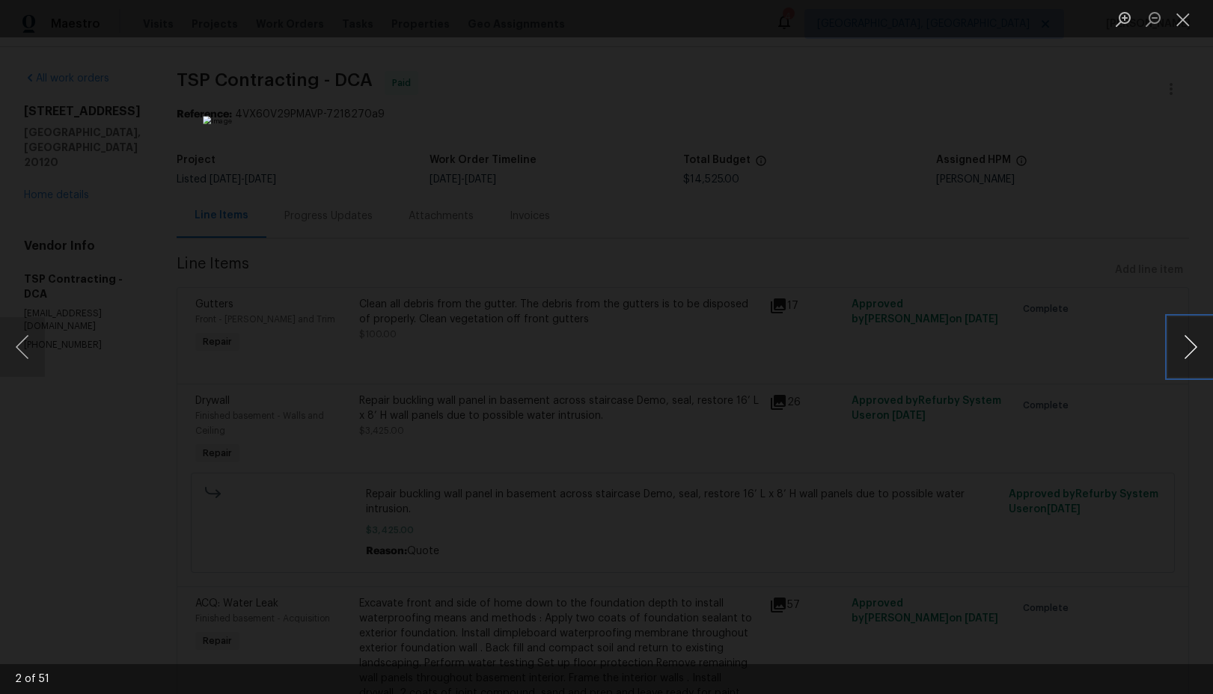
click at [1186, 359] on button "Next image" at bounding box center [1190, 347] width 45 height 60
click at [1178, 25] on button "Close lightbox" at bounding box center [1183, 19] width 30 height 26
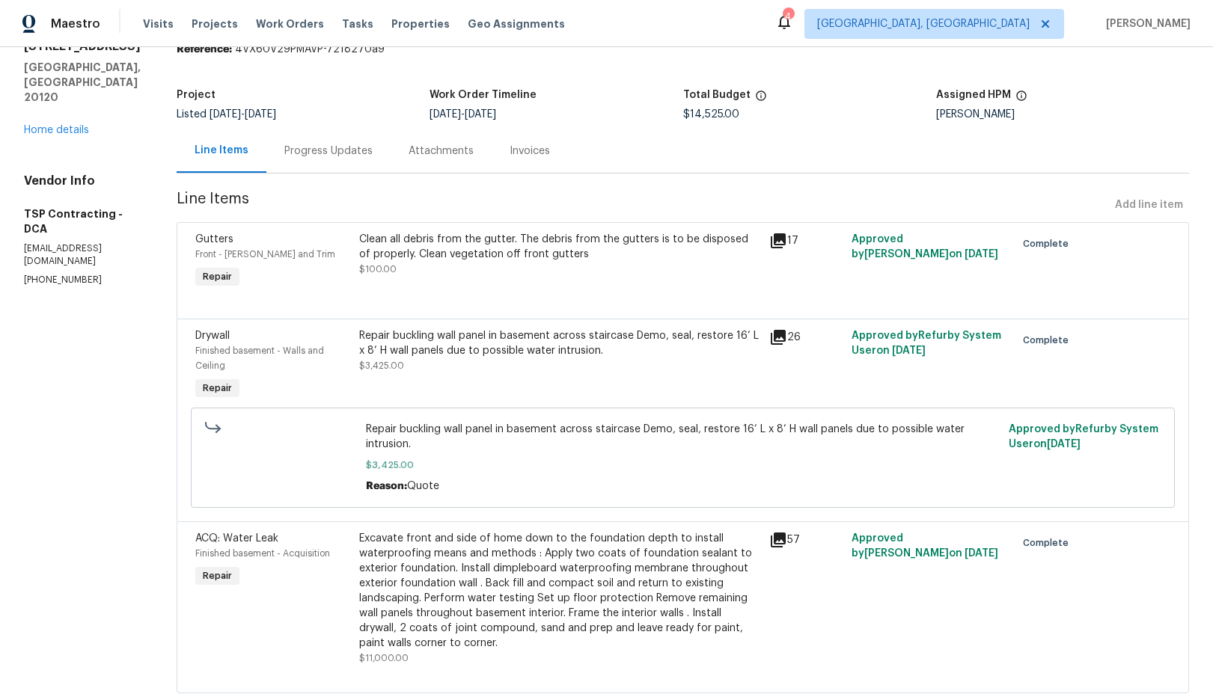
scroll to position [93, 0]
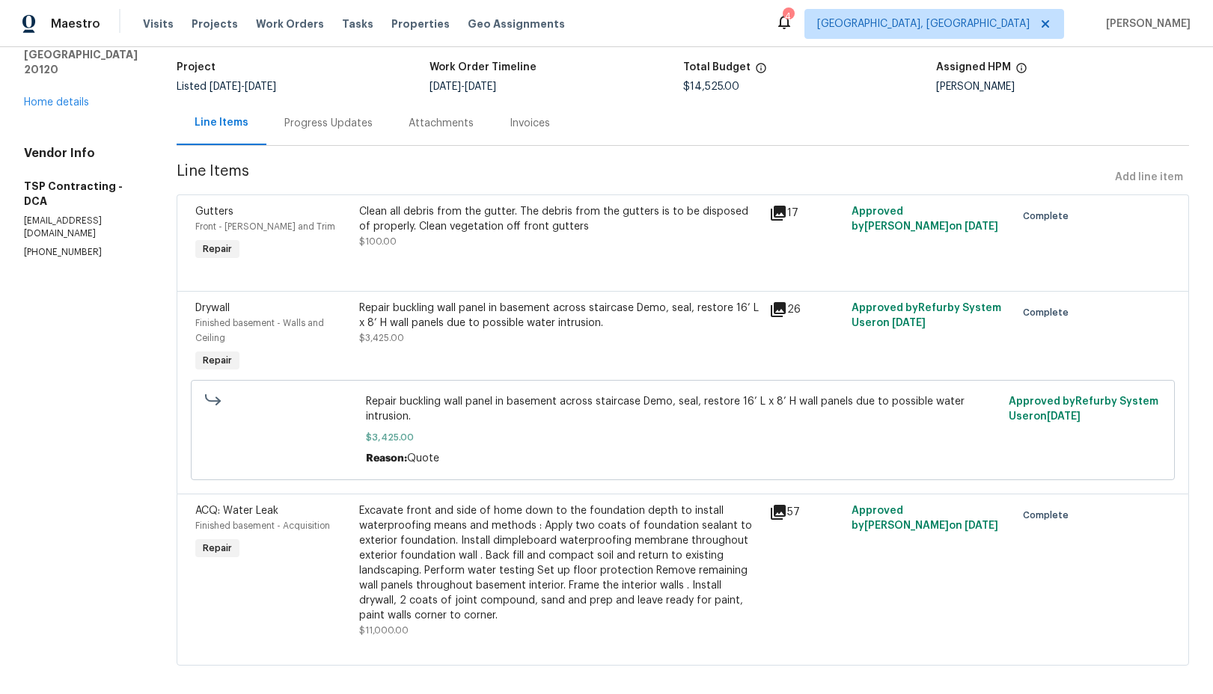
click at [773, 504] on icon at bounding box center [778, 513] width 18 height 18
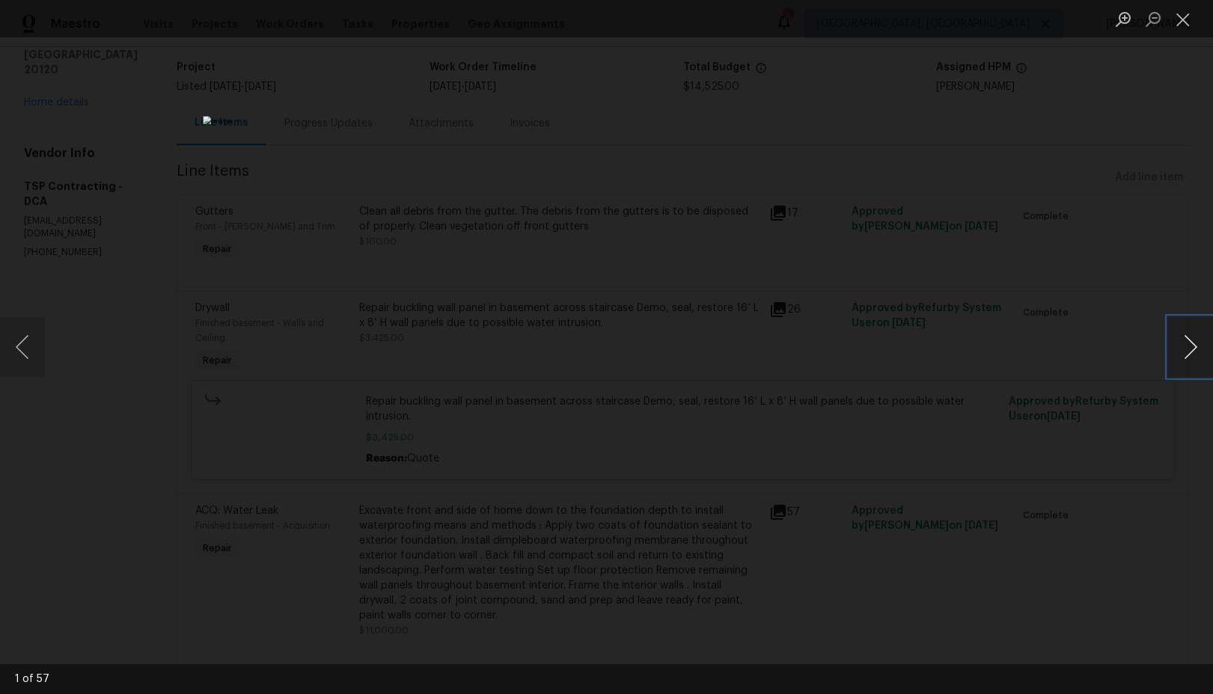
click at [1193, 349] on button "Next image" at bounding box center [1190, 347] width 45 height 60
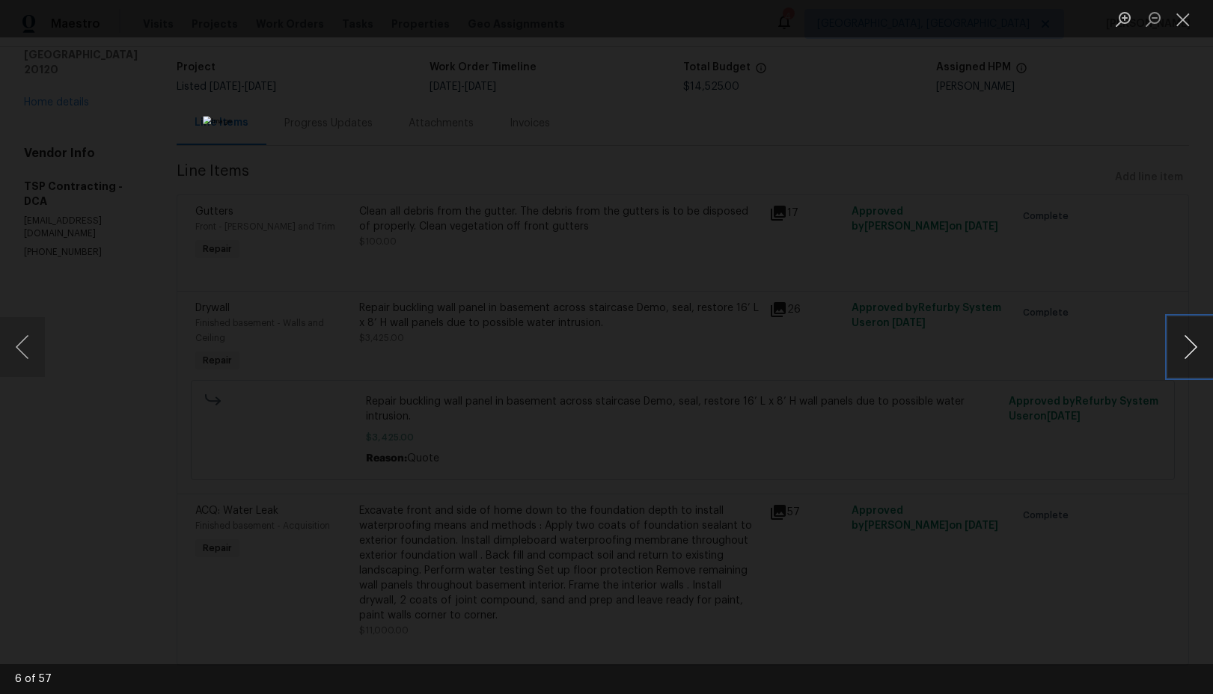
click at [1193, 349] on button "Next image" at bounding box center [1190, 347] width 45 height 60
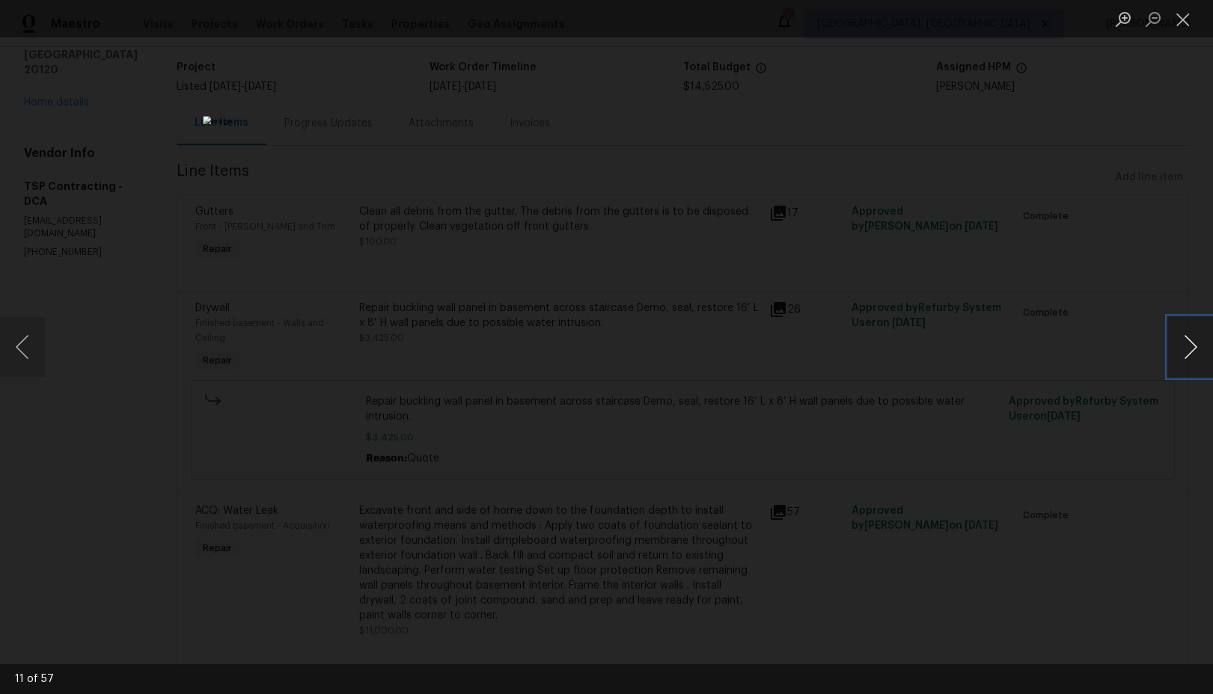
click at [1193, 349] on button "Next image" at bounding box center [1190, 347] width 45 height 60
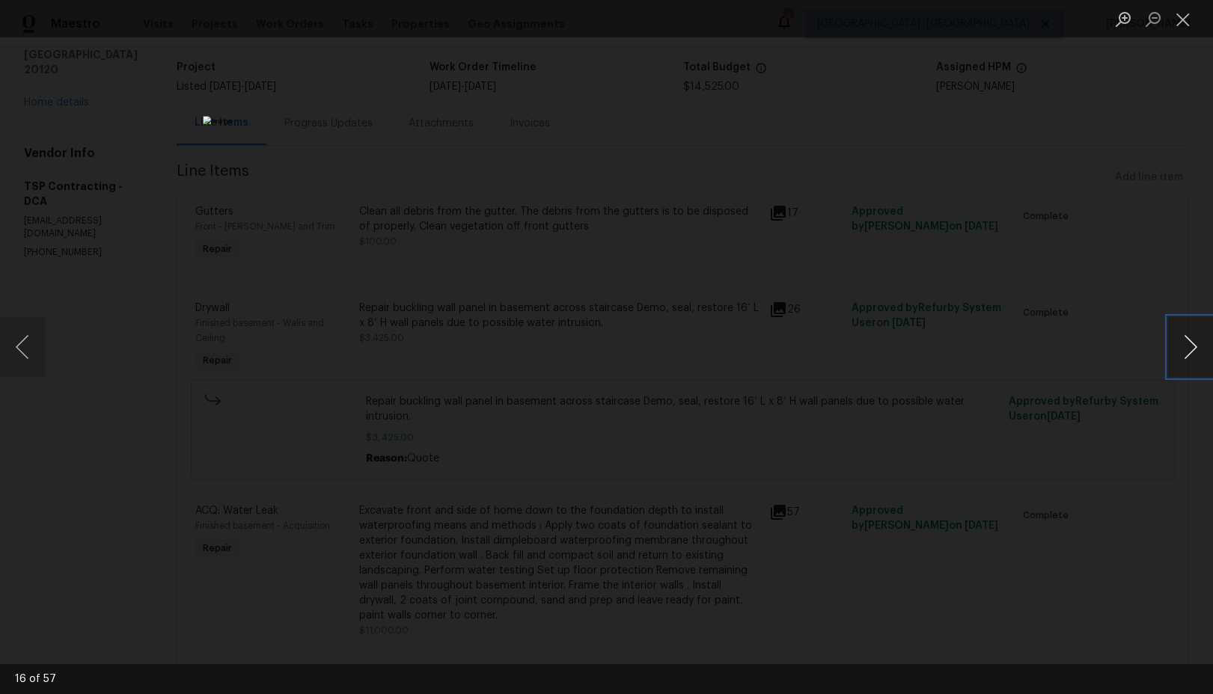
click at [1193, 349] on button "Next image" at bounding box center [1190, 347] width 45 height 60
click at [22, 353] on button "Previous image" at bounding box center [22, 347] width 45 height 60
click at [1190, 357] on button "Next image" at bounding box center [1190, 347] width 45 height 60
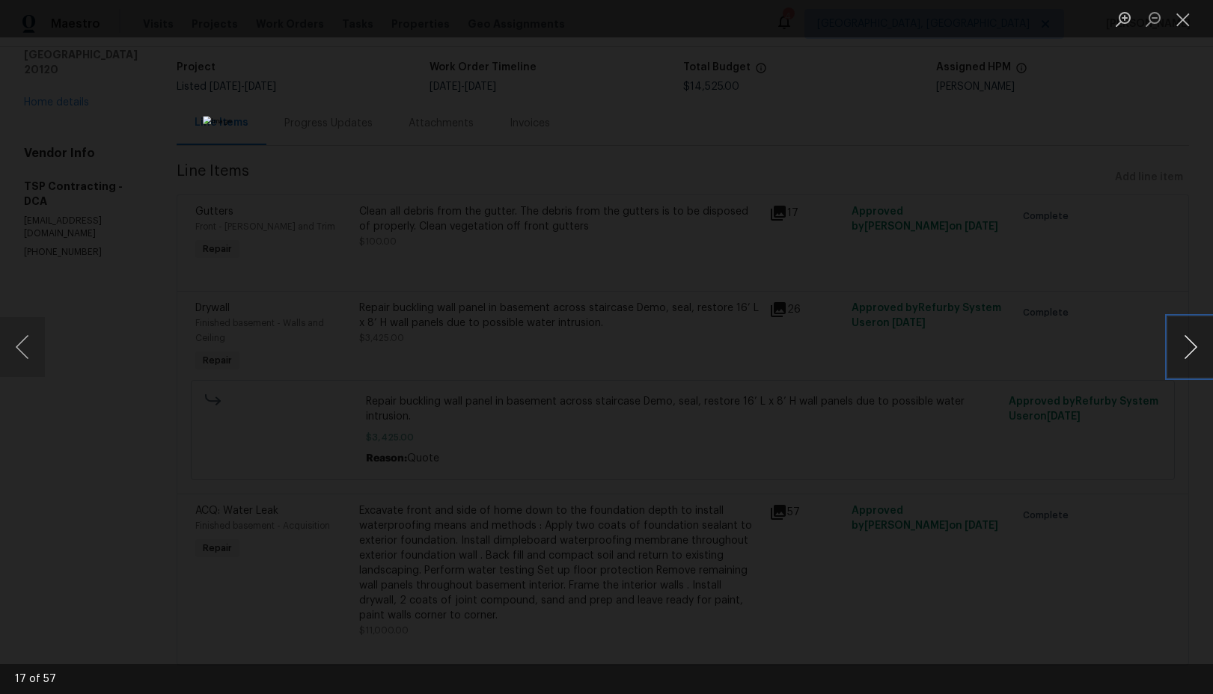
click at [1190, 357] on button "Next image" at bounding box center [1190, 347] width 45 height 60
click at [1190, 356] on button "Next image" at bounding box center [1190, 347] width 45 height 60
click at [1182, 352] on button "Next image" at bounding box center [1190, 347] width 45 height 60
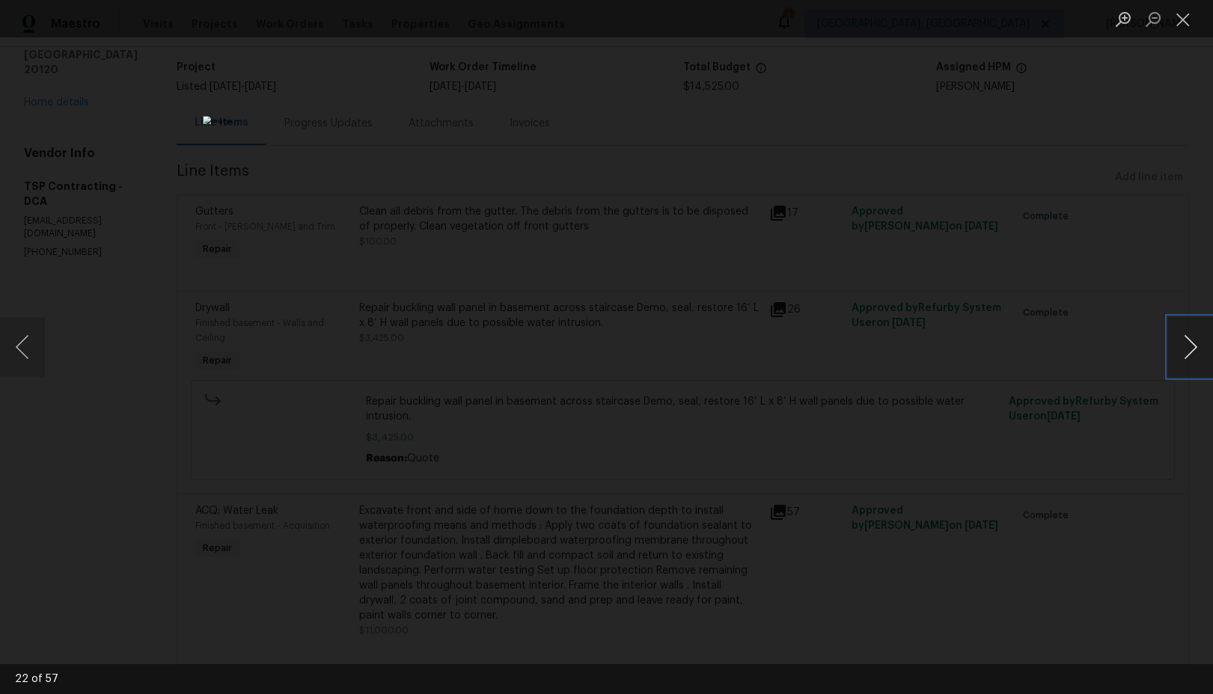
click at [1190, 355] on button "Next image" at bounding box center [1190, 347] width 45 height 60
click at [22, 357] on button "Previous image" at bounding box center [22, 347] width 45 height 60
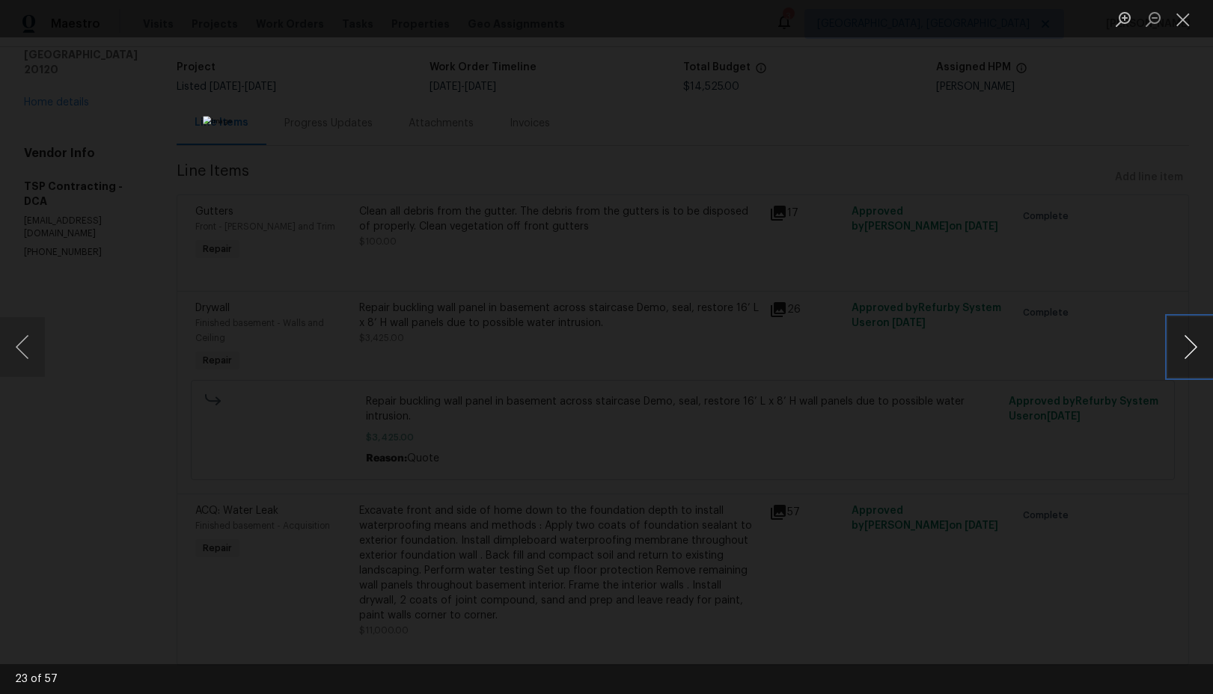
click at [1189, 352] on button "Next image" at bounding box center [1190, 347] width 45 height 60
click at [1185, 358] on button "Next image" at bounding box center [1190, 347] width 45 height 60
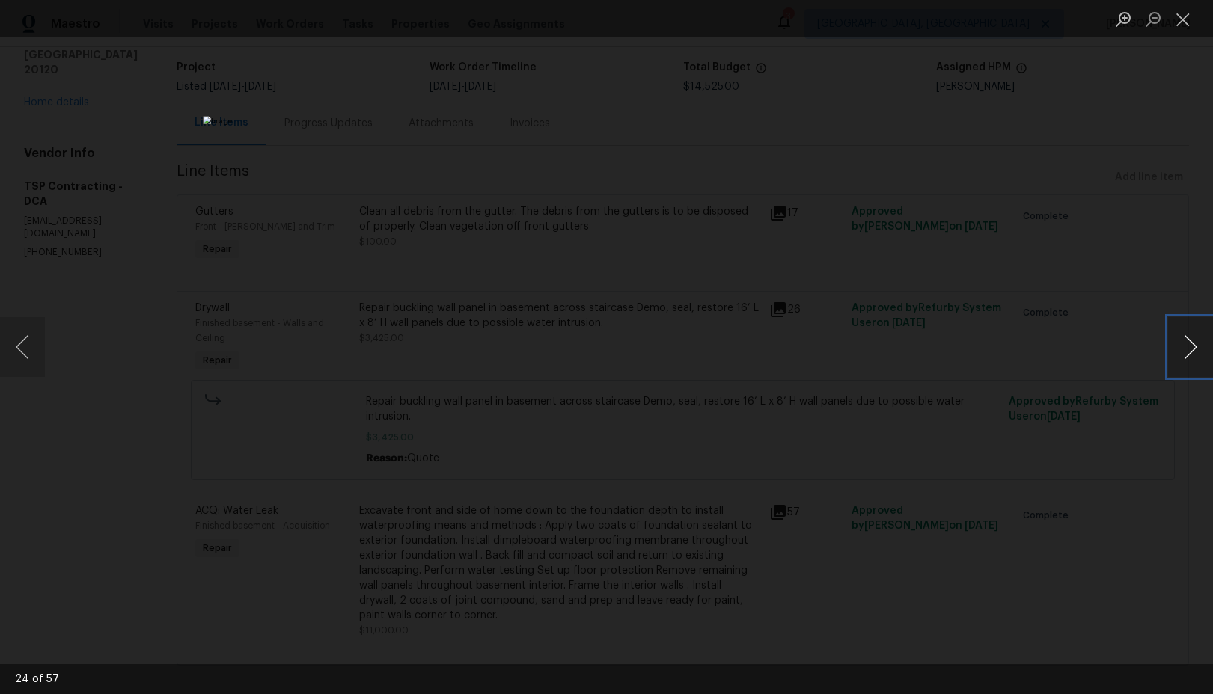
click at [1185, 358] on button "Next image" at bounding box center [1190, 347] width 45 height 60
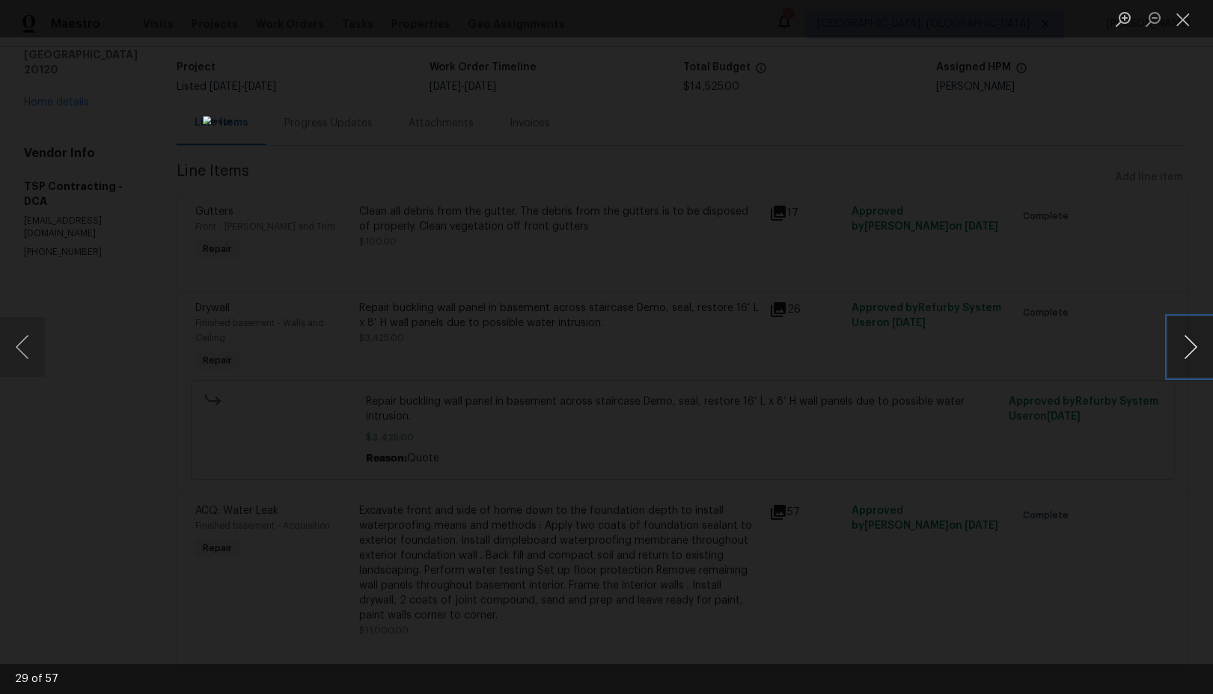
click at [1185, 358] on button "Next image" at bounding box center [1190, 347] width 45 height 60
click at [1196, 358] on button "Next image" at bounding box center [1190, 347] width 45 height 60
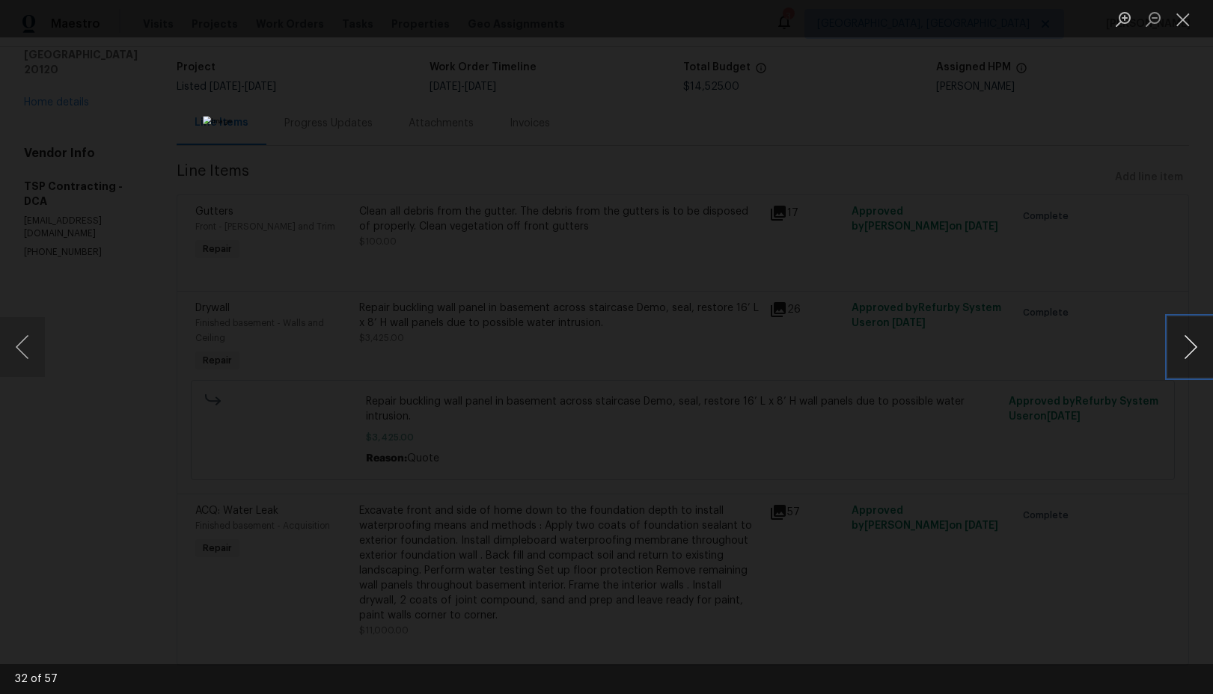
click at [1196, 358] on button "Next image" at bounding box center [1190, 347] width 45 height 60
click at [1195, 358] on button "Next image" at bounding box center [1190, 347] width 45 height 60
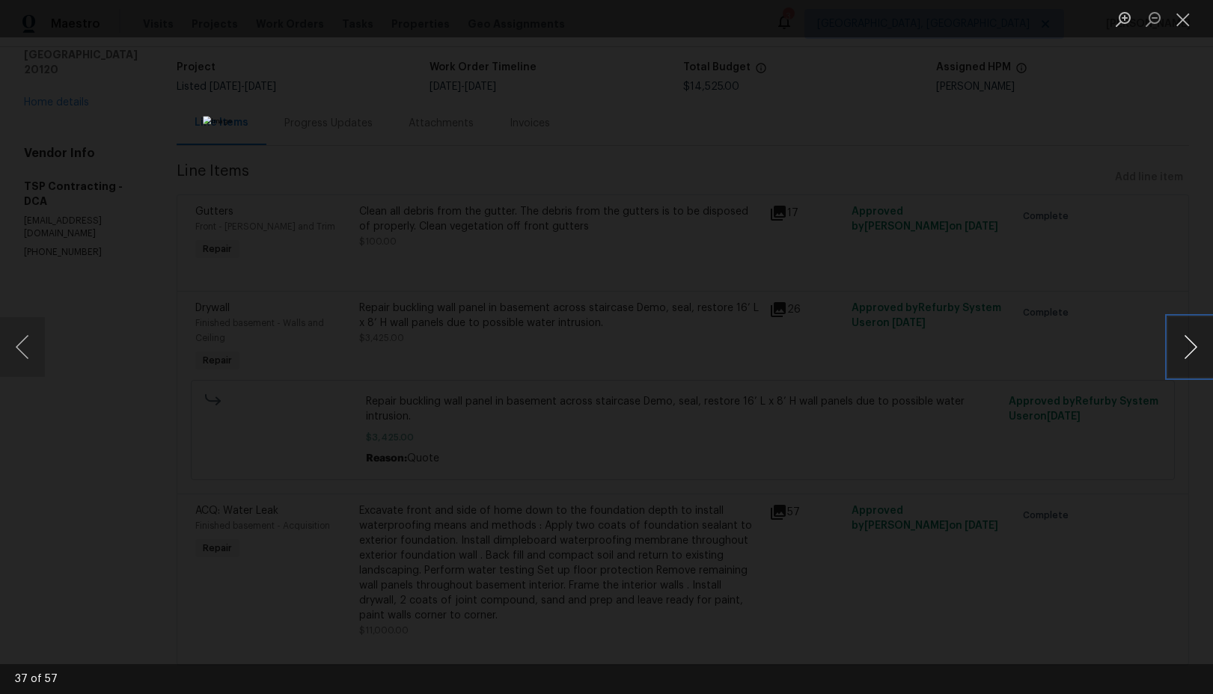
click at [1195, 358] on button "Next image" at bounding box center [1190, 347] width 45 height 60
click at [1185, 345] on button "Next image" at bounding box center [1190, 347] width 45 height 60
click at [837, 456] on img "Lightbox" at bounding box center [606, 347] width 1213 height 694
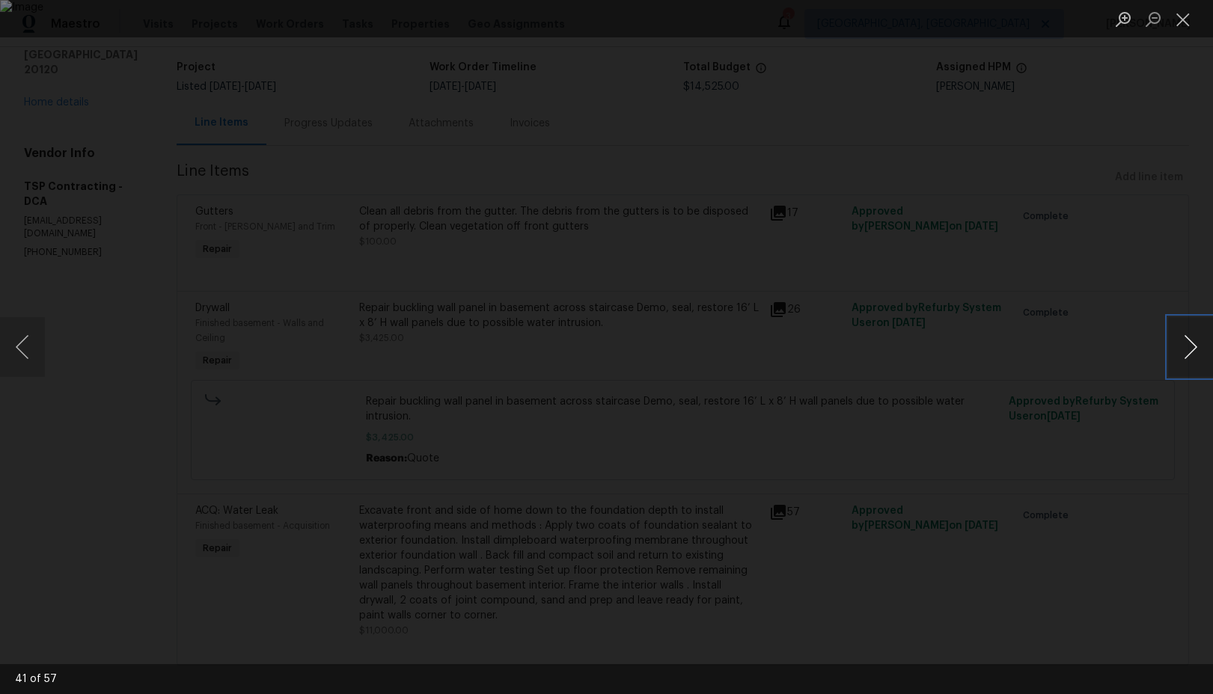
click at [1193, 347] on button "Next image" at bounding box center [1190, 347] width 45 height 60
click at [1191, 350] on button "Next image" at bounding box center [1190, 347] width 45 height 60
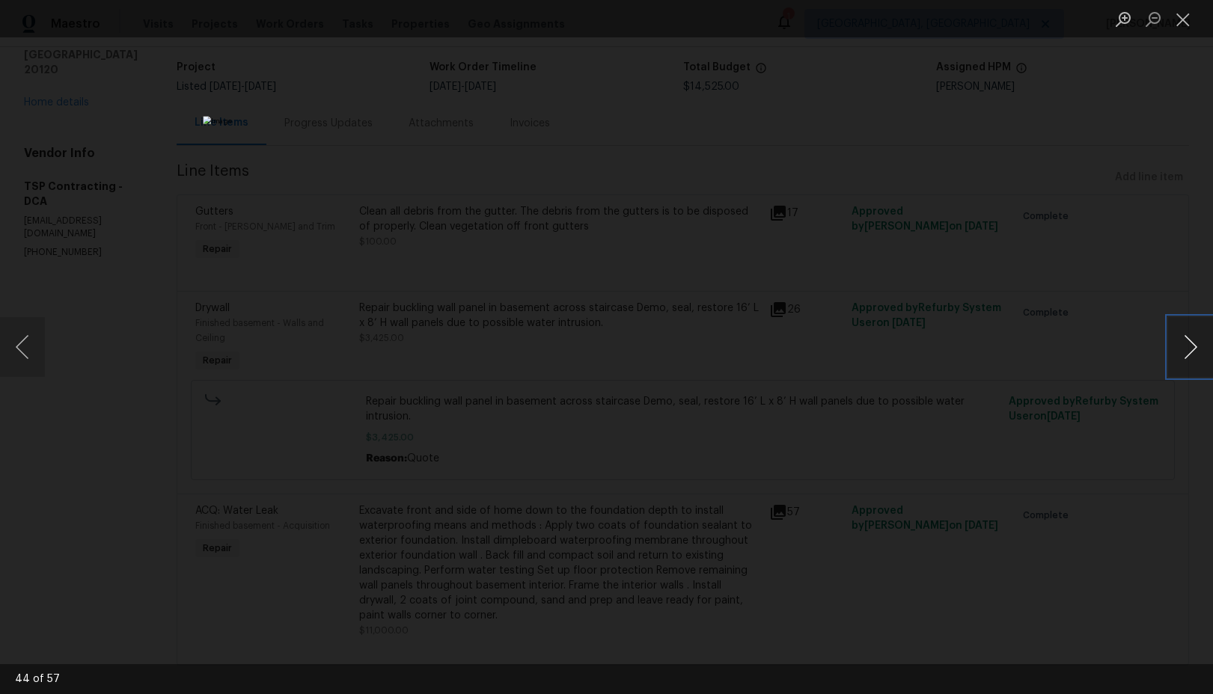
click at [1191, 350] on button "Next image" at bounding box center [1190, 347] width 45 height 60
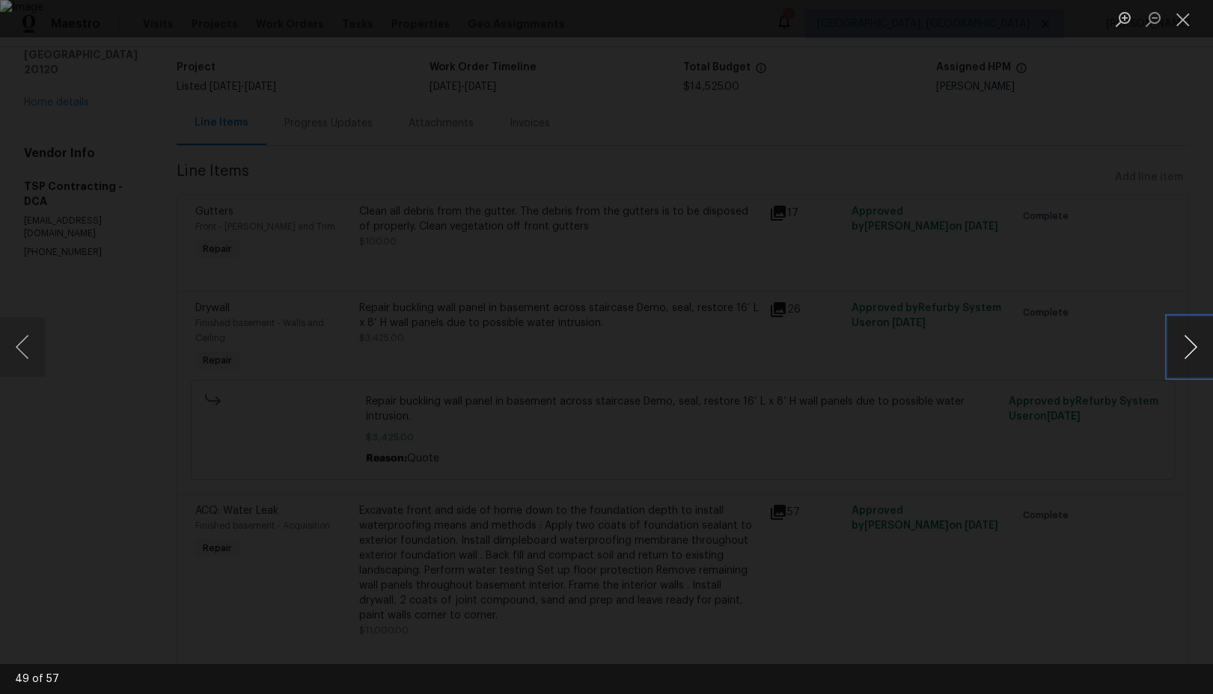
click at [1191, 350] on button "Next image" at bounding box center [1190, 347] width 45 height 60
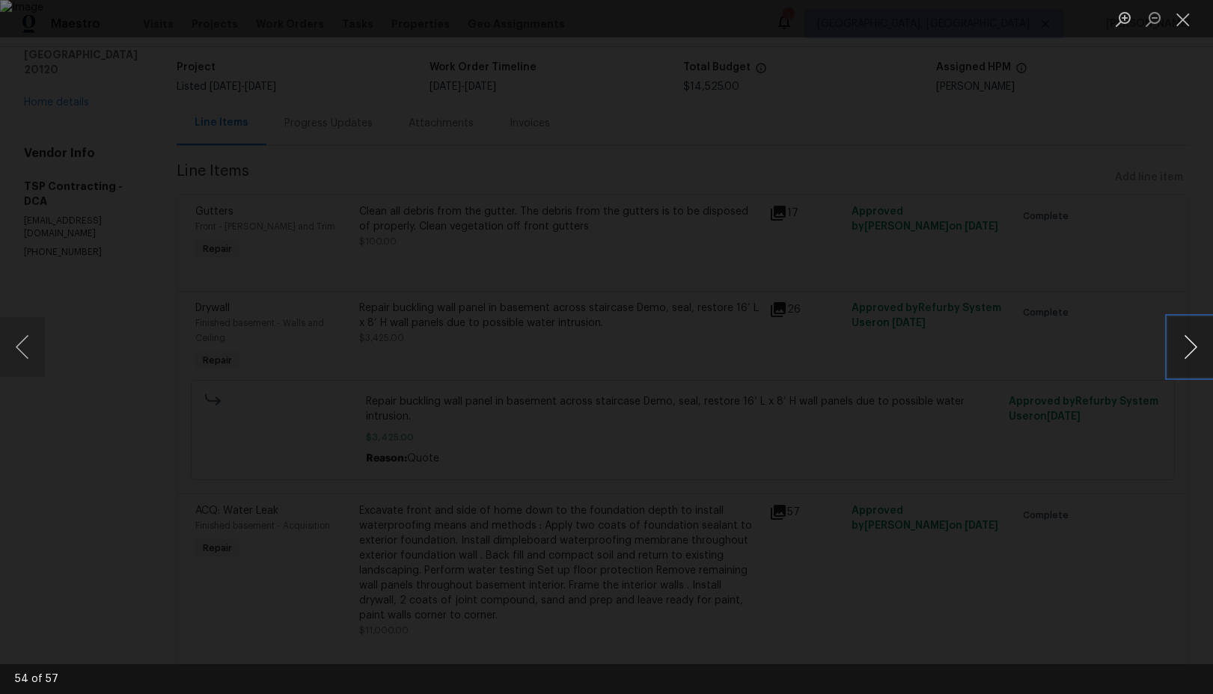
click at [1191, 350] on button "Next image" at bounding box center [1190, 347] width 45 height 60
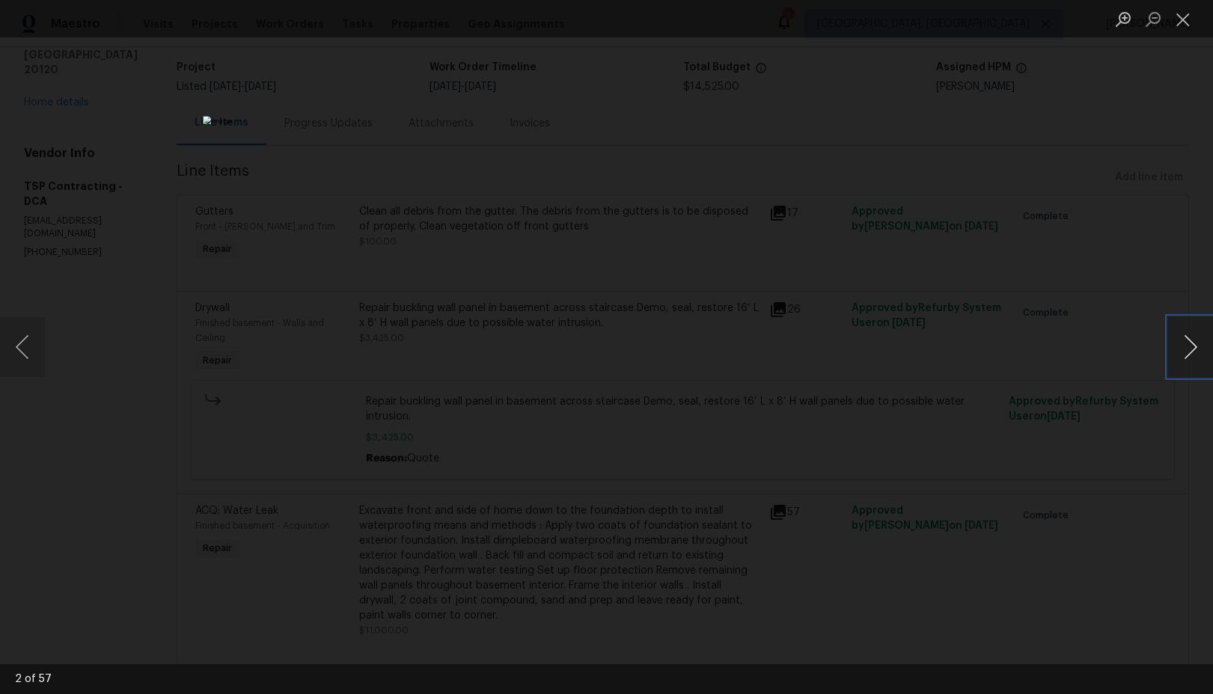
click at [1191, 350] on button "Next image" at bounding box center [1190, 347] width 45 height 60
click at [1181, 23] on button "Close lightbox" at bounding box center [1183, 19] width 30 height 26
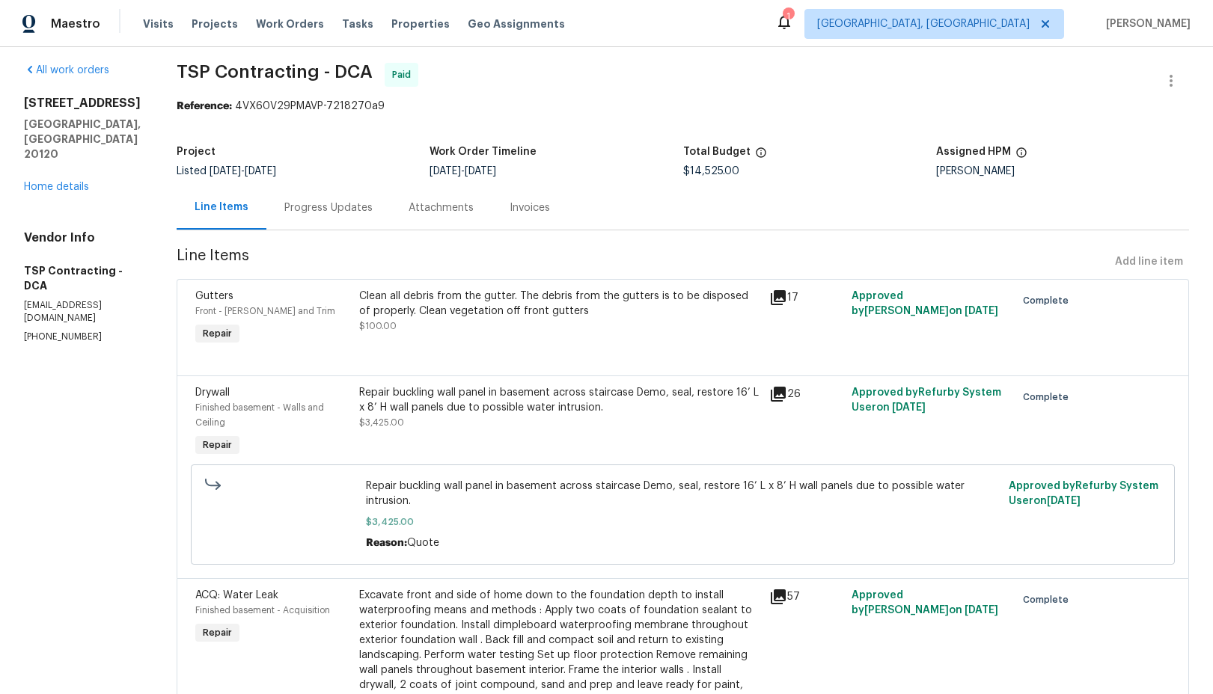
scroll to position [0, 0]
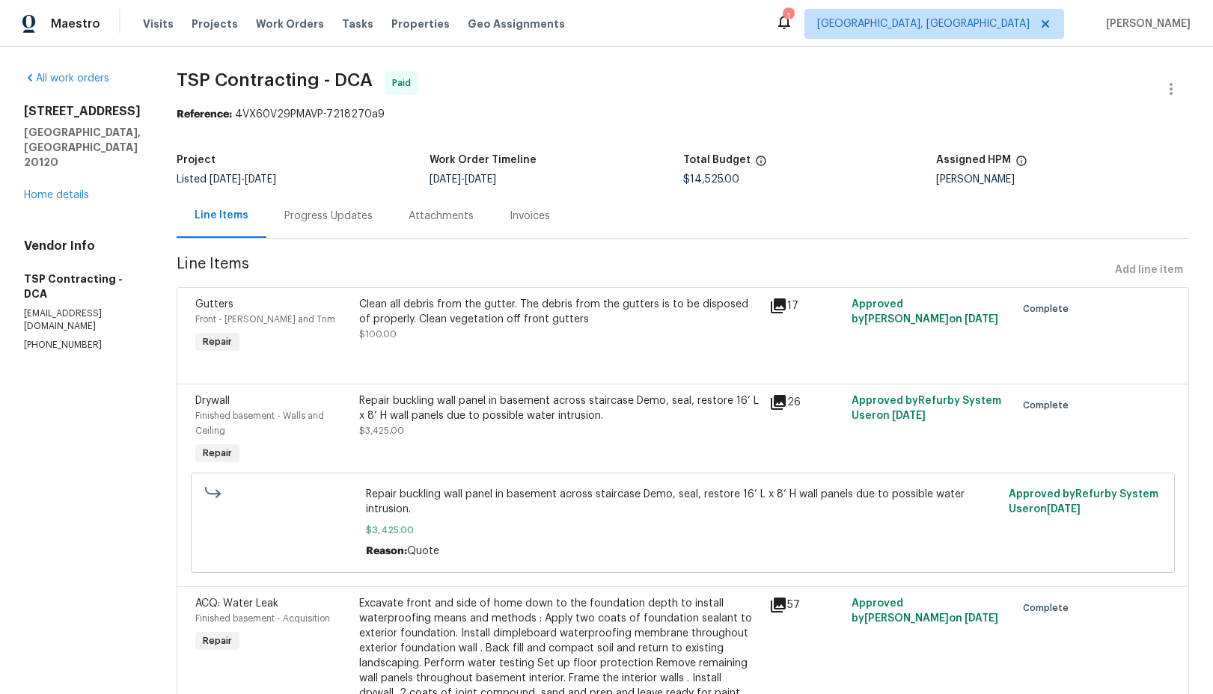
click at [293, 218] on div "Progress Updates" at bounding box center [328, 216] width 88 height 15
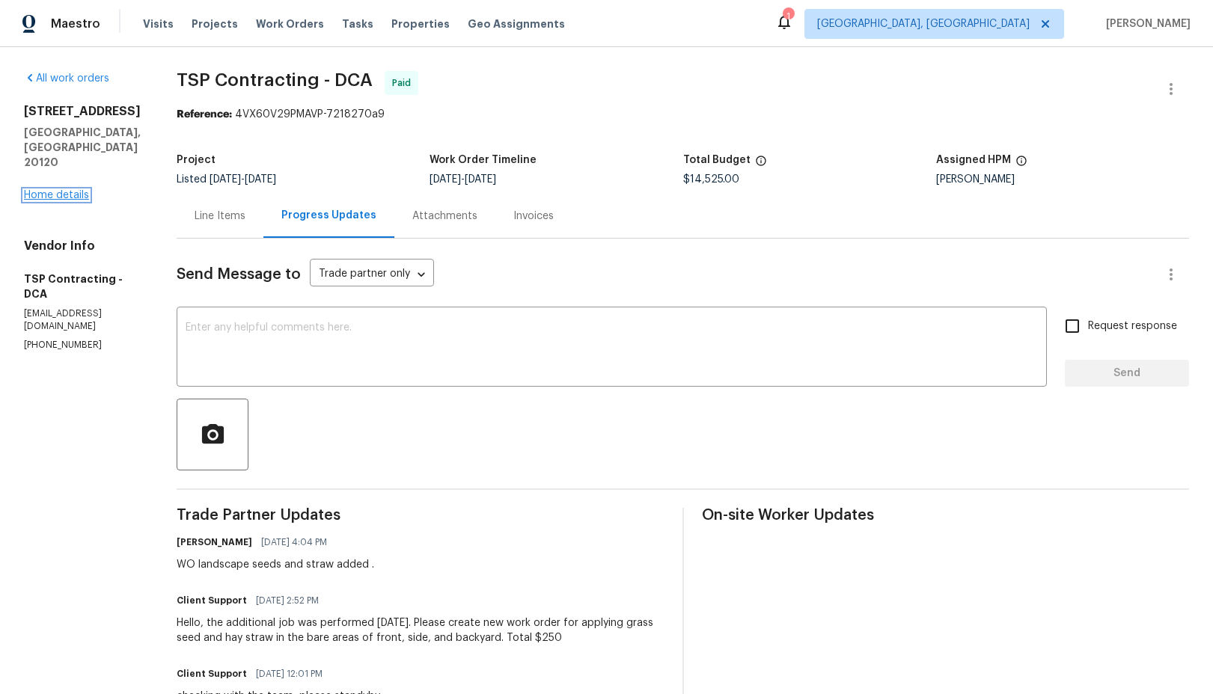
click at [67, 190] on link "Home details" at bounding box center [56, 195] width 65 height 10
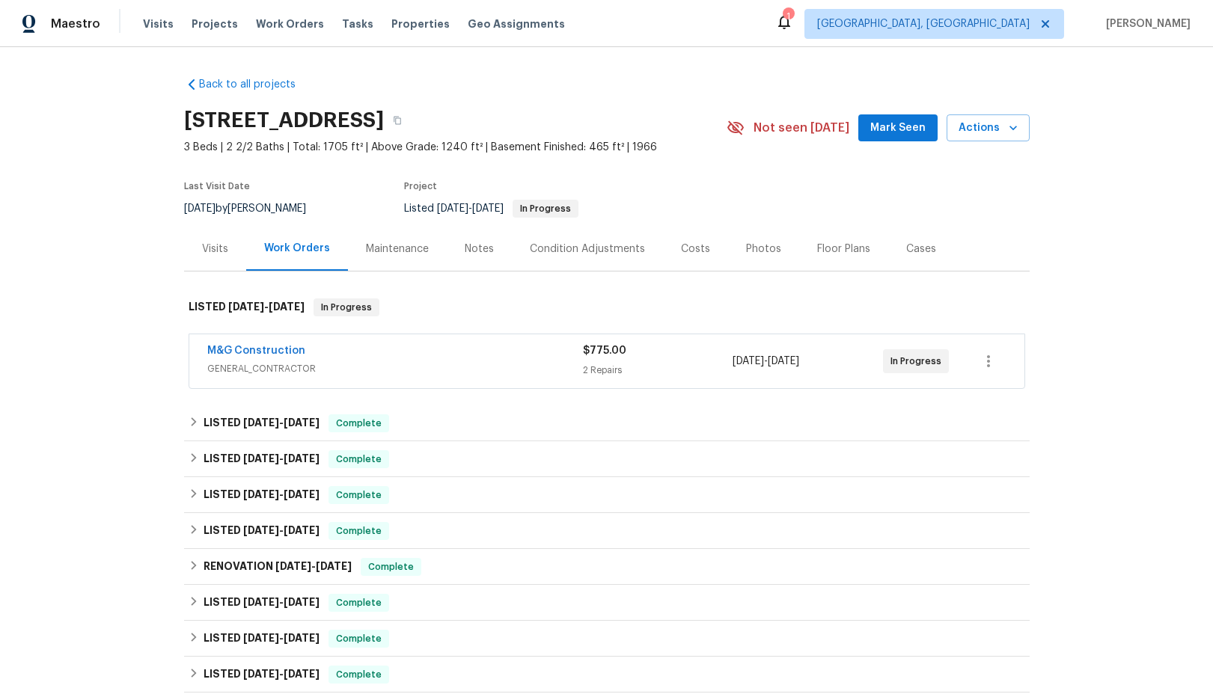
scroll to position [255, 0]
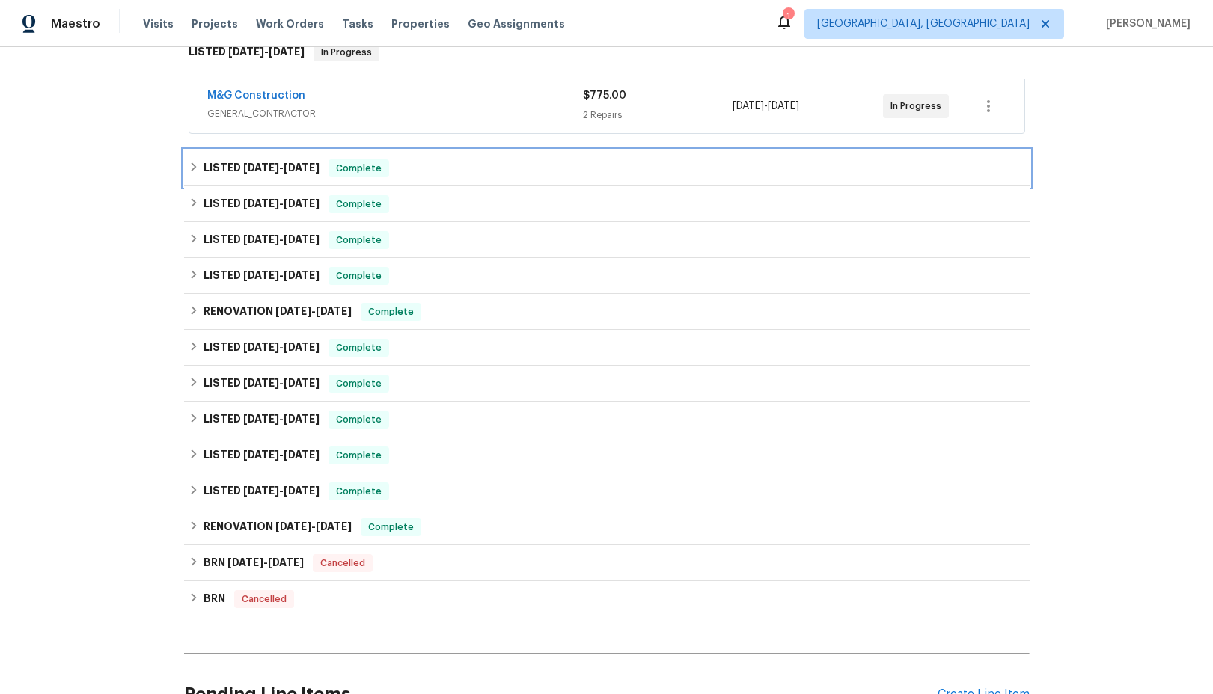
click at [193, 163] on icon at bounding box center [194, 167] width 10 height 10
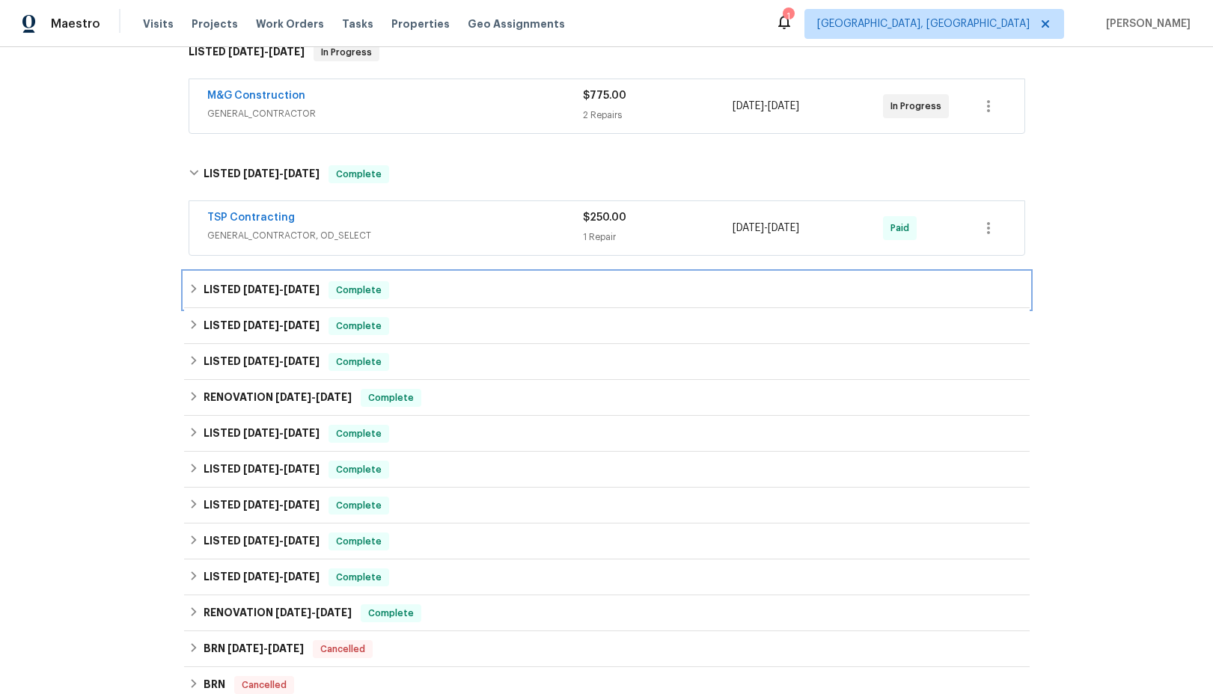
click at [190, 291] on icon at bounding box center [194, 289] width 10 height 10
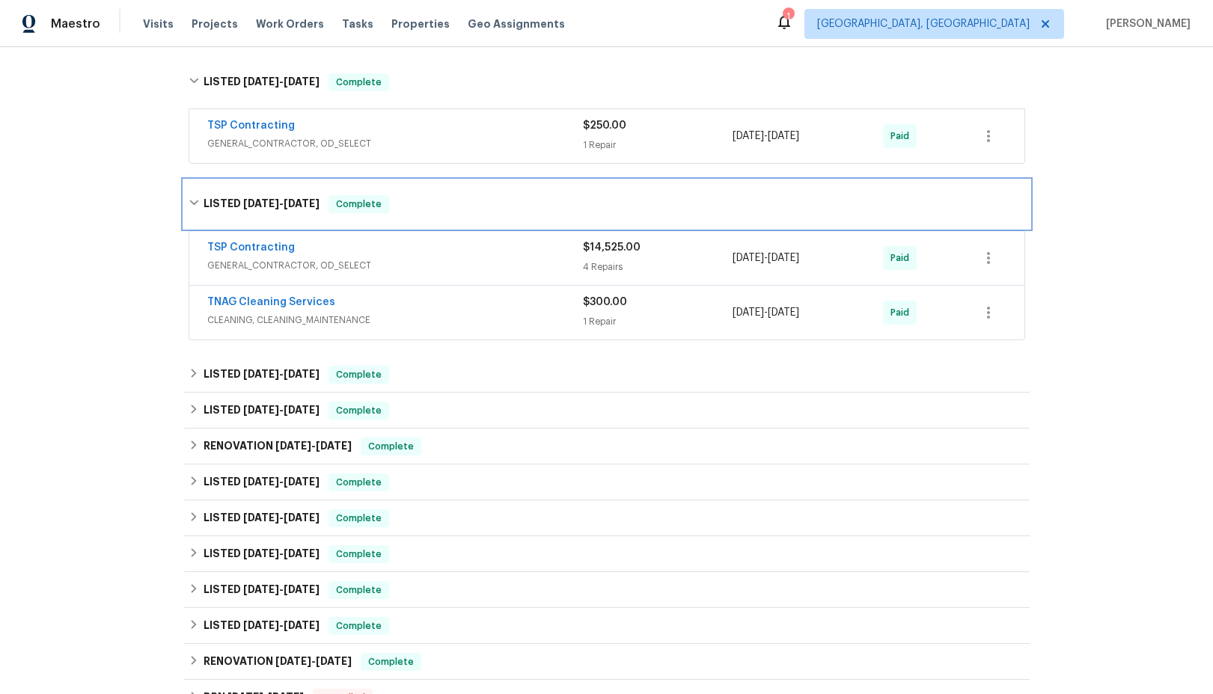
scroll to position [349, 0]
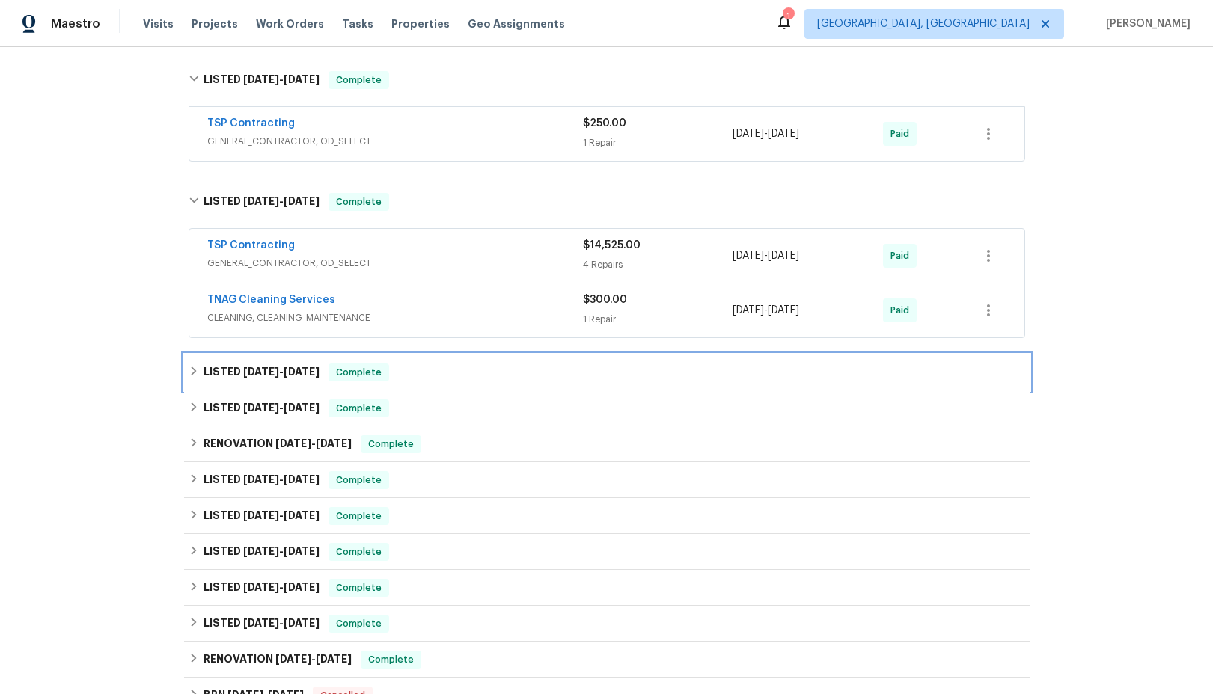
click at [190, 373] on icon at bounding box center [194, 371] width 10 height 10
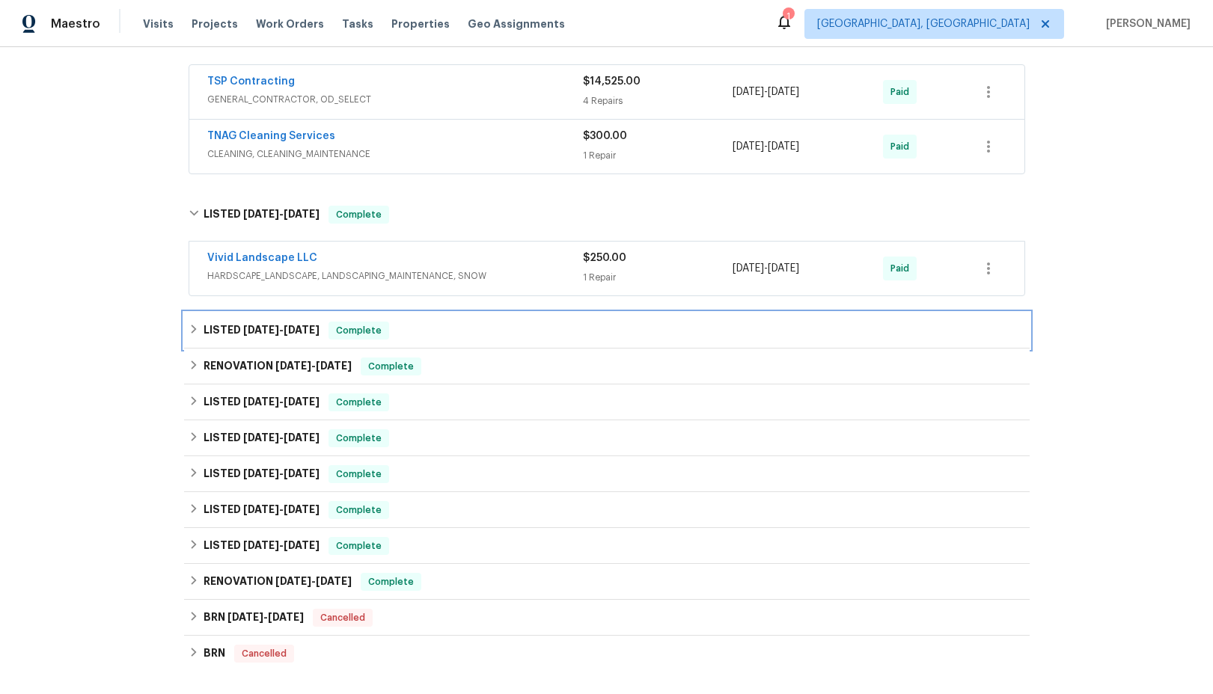
click at [192, 337] on div "LISTED 4/3/25 - 4/4/25 Complete" at bounding box center [607, 331] width 837 height 18
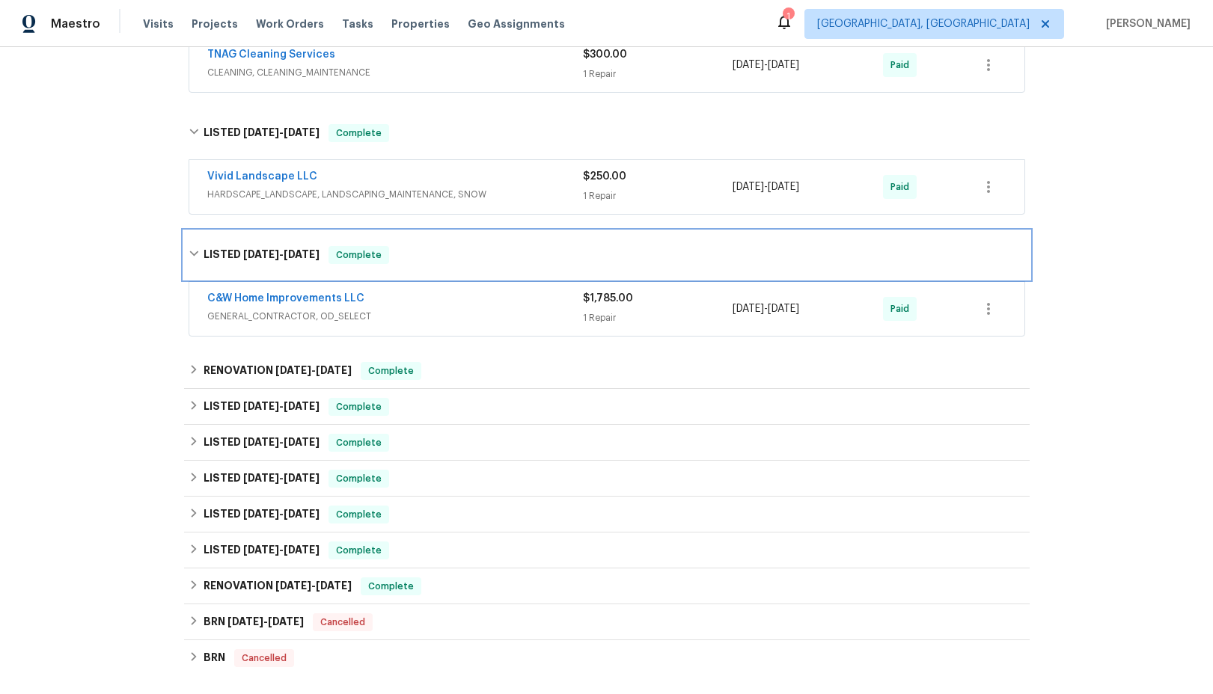
scroll to position [640, 0]
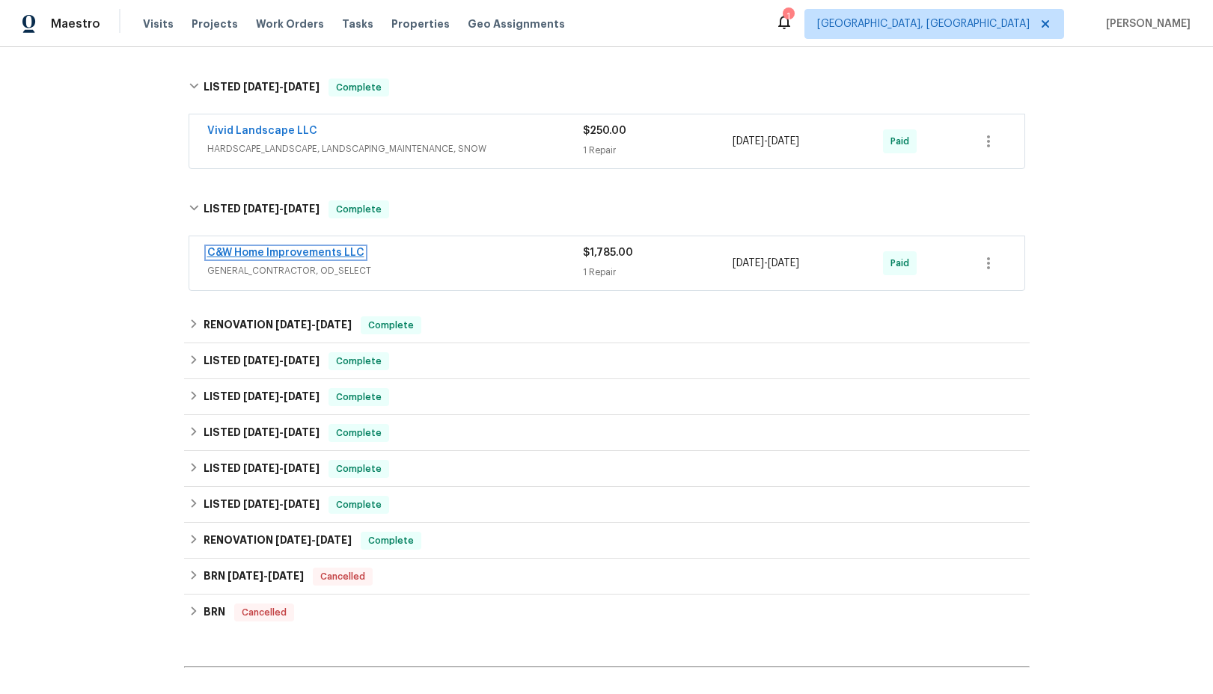
click at [296, 254] on link "C&W Home Improvements LLC" at bounding box center [285, 253] width 157 height 10
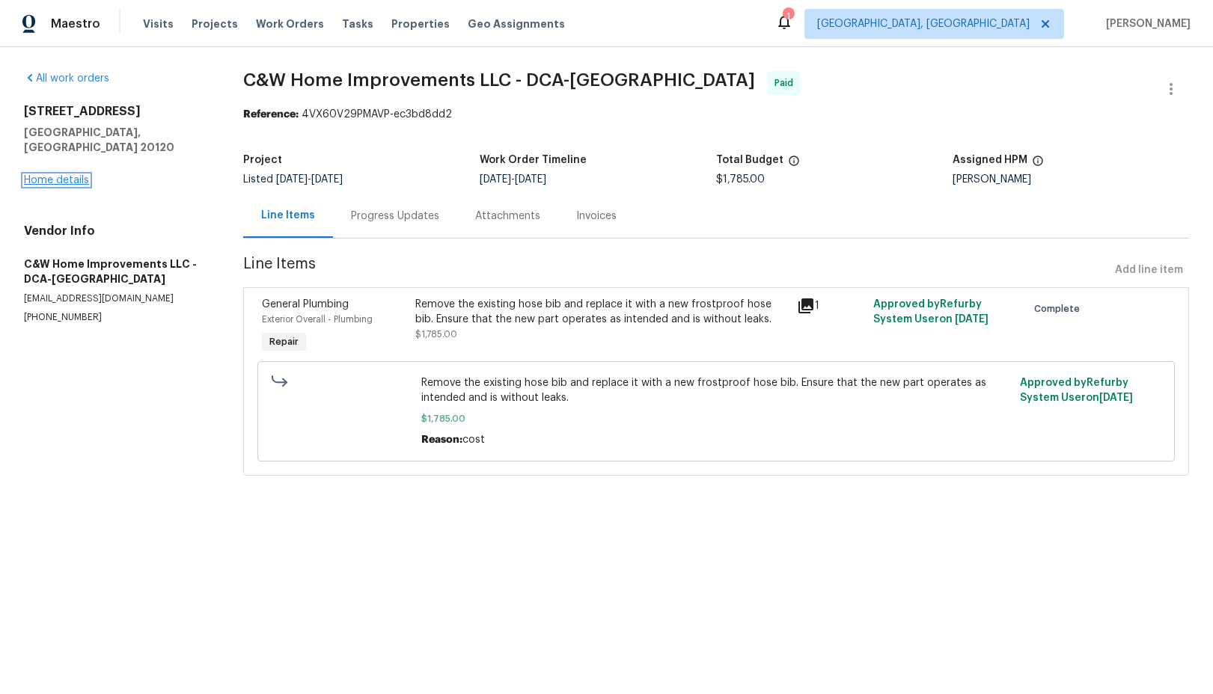
click at [73, 175] on link "Home details" at bounding box center [56, 180] width 65 height 10
